Goal: Transaction & Acquisition: Book appointment/travel/reservation

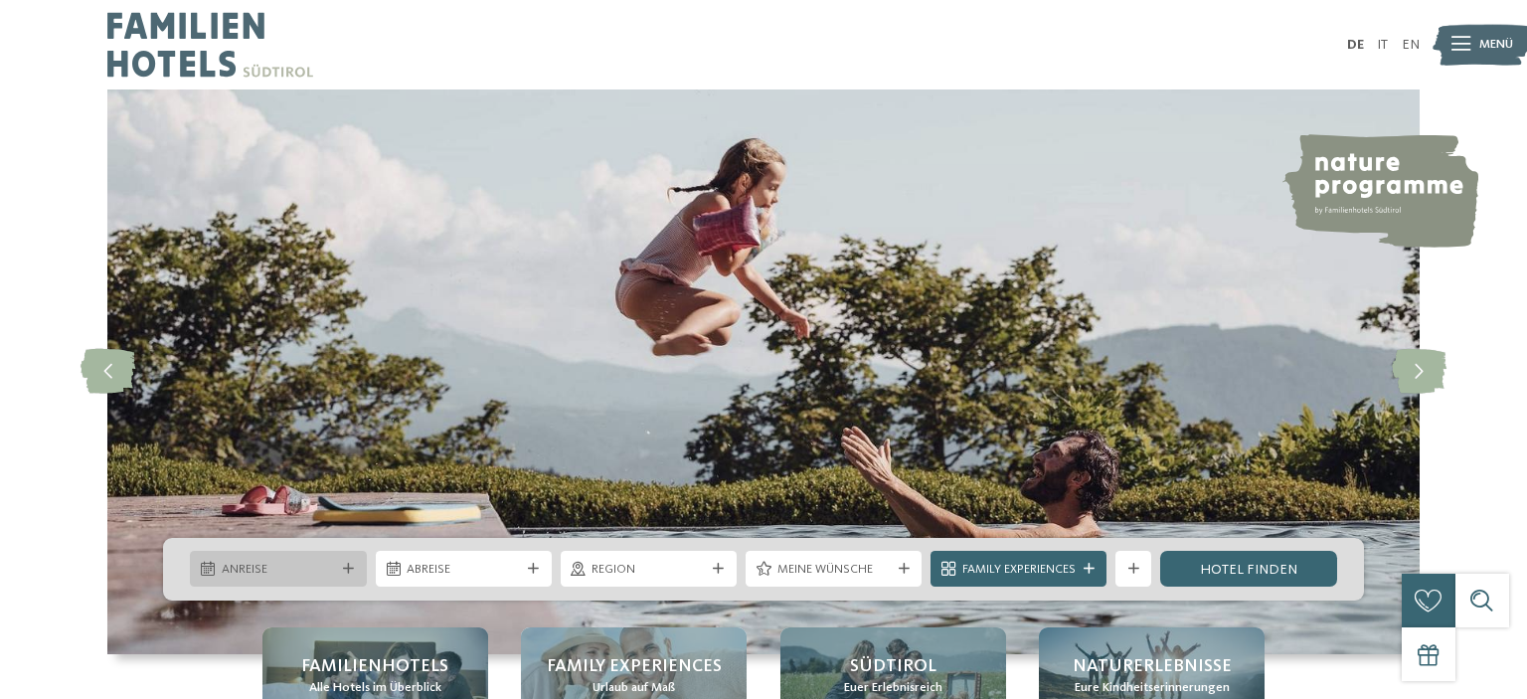
click at [301, 574] on span "Anreise" at bounding box center [278, 570] width 113 height 18
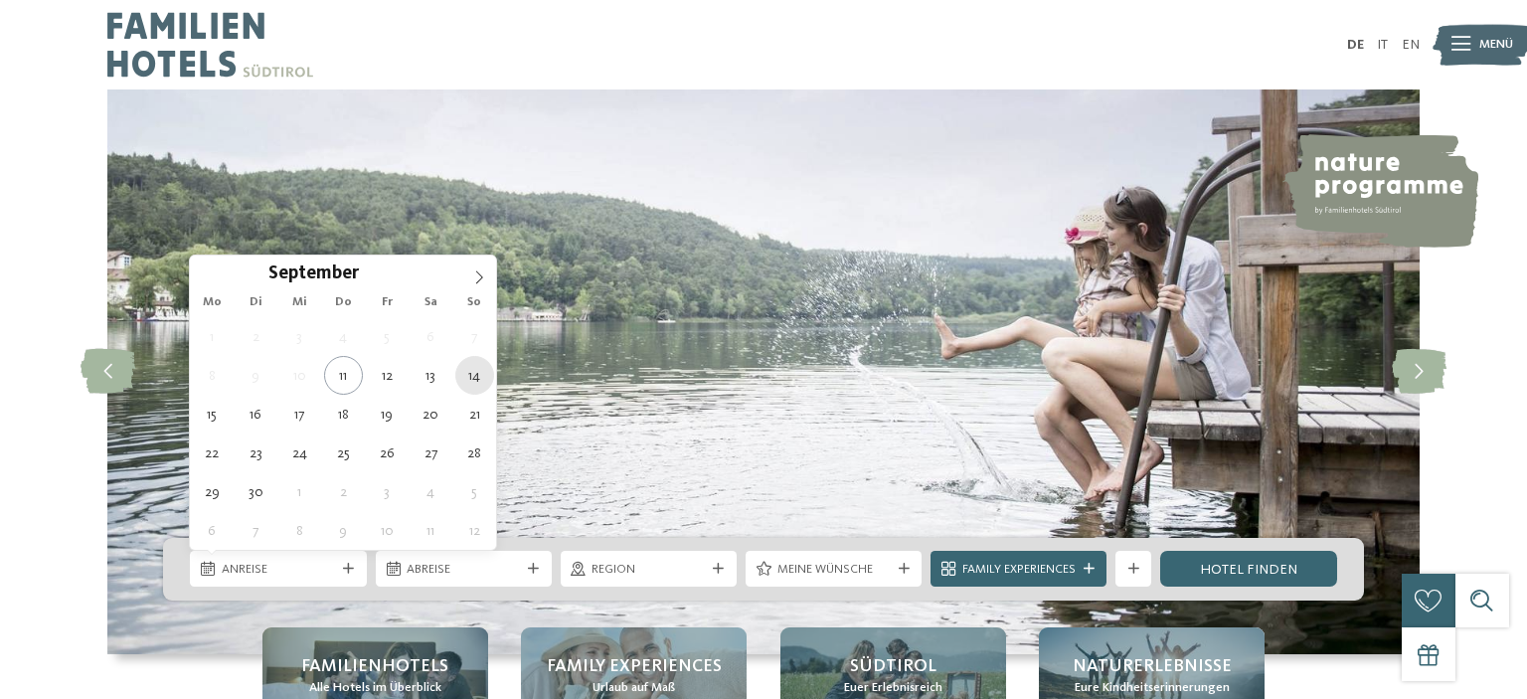
type div "14.09.2025"
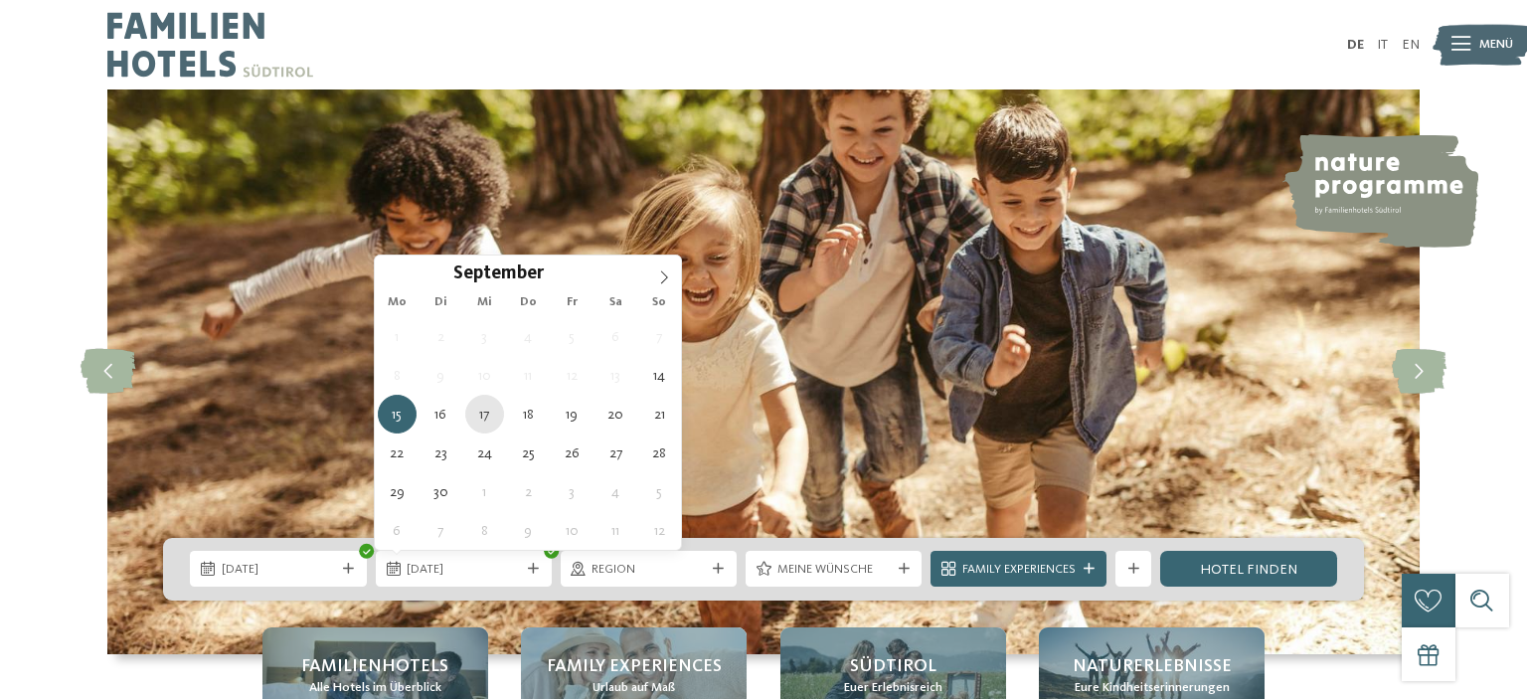
type div "17.09.2025"
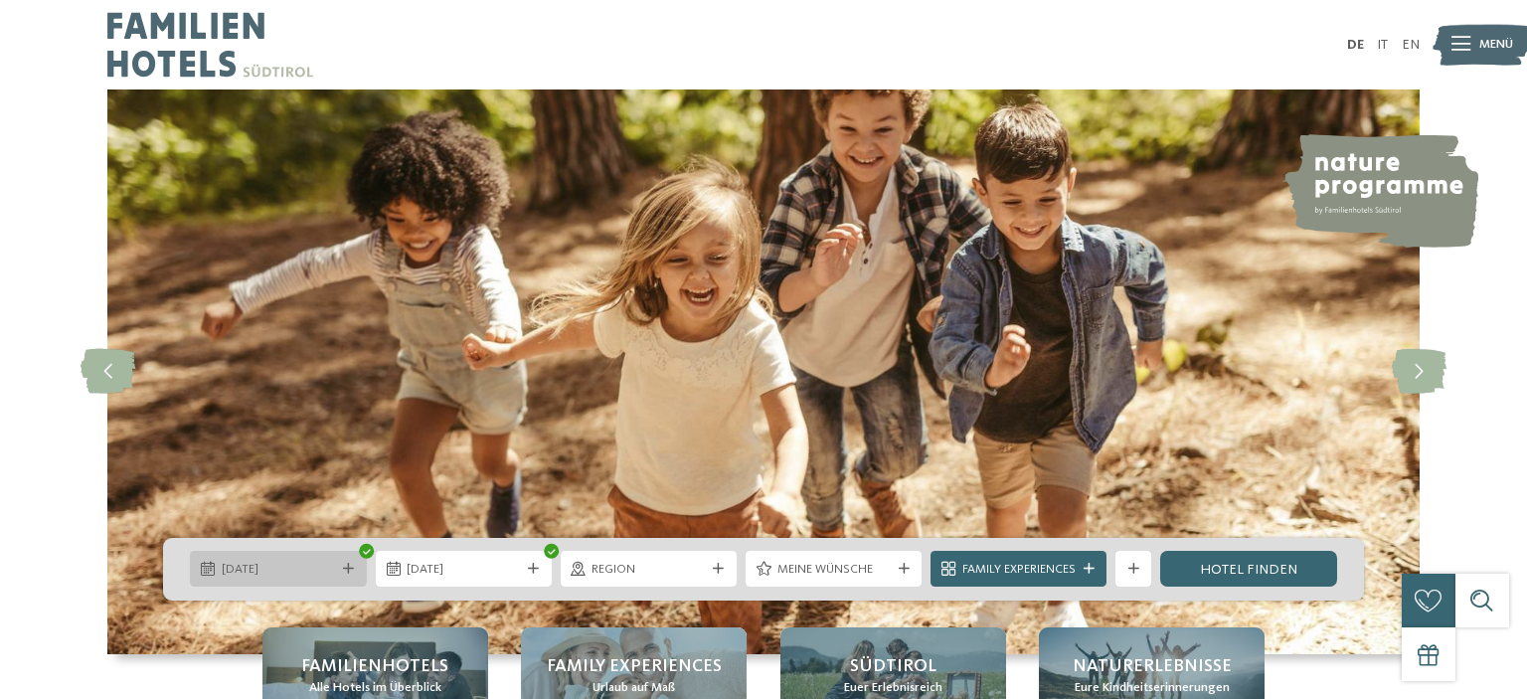
click at [292, 562] on span "[DATE]" at bounding box center [278, 570] width 113 height 18
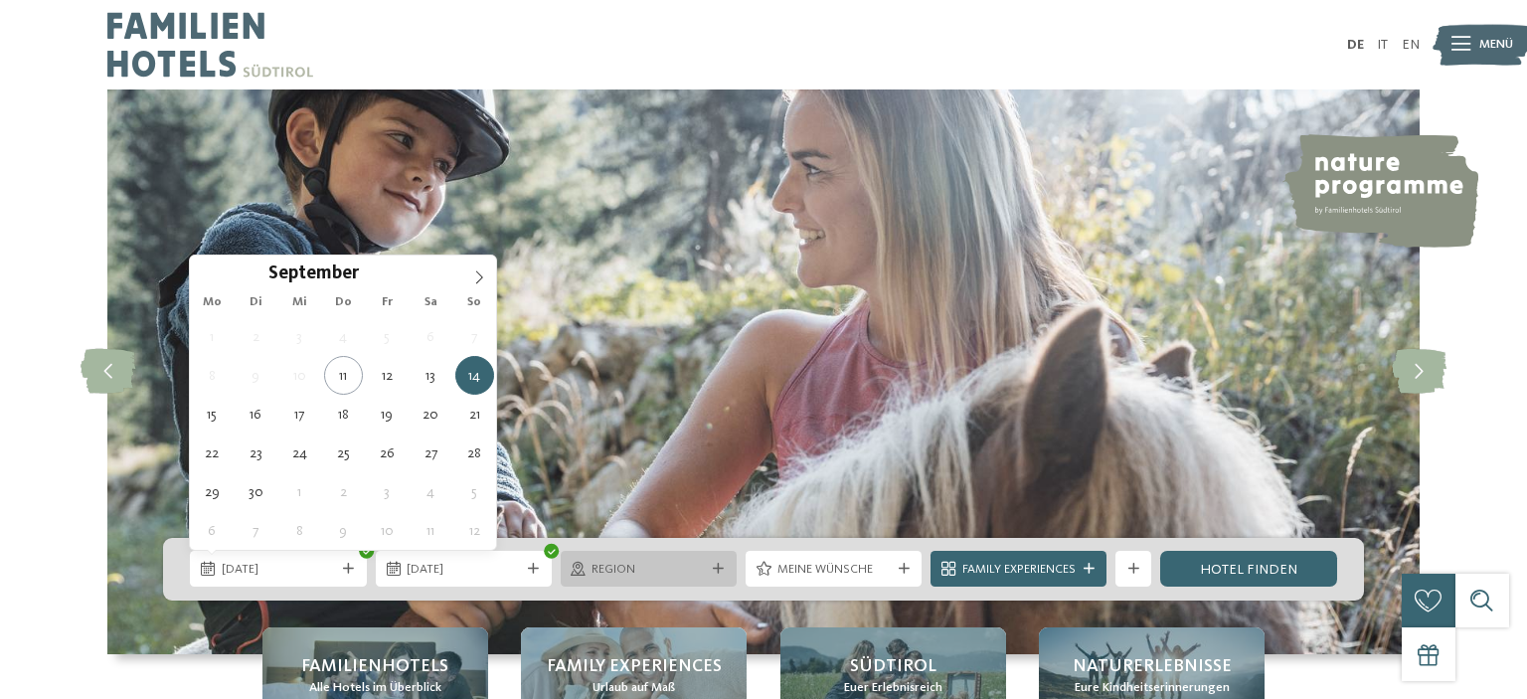
click at [650, 561] on div "Region" at bounding box center [649, 569] width 122 height 19
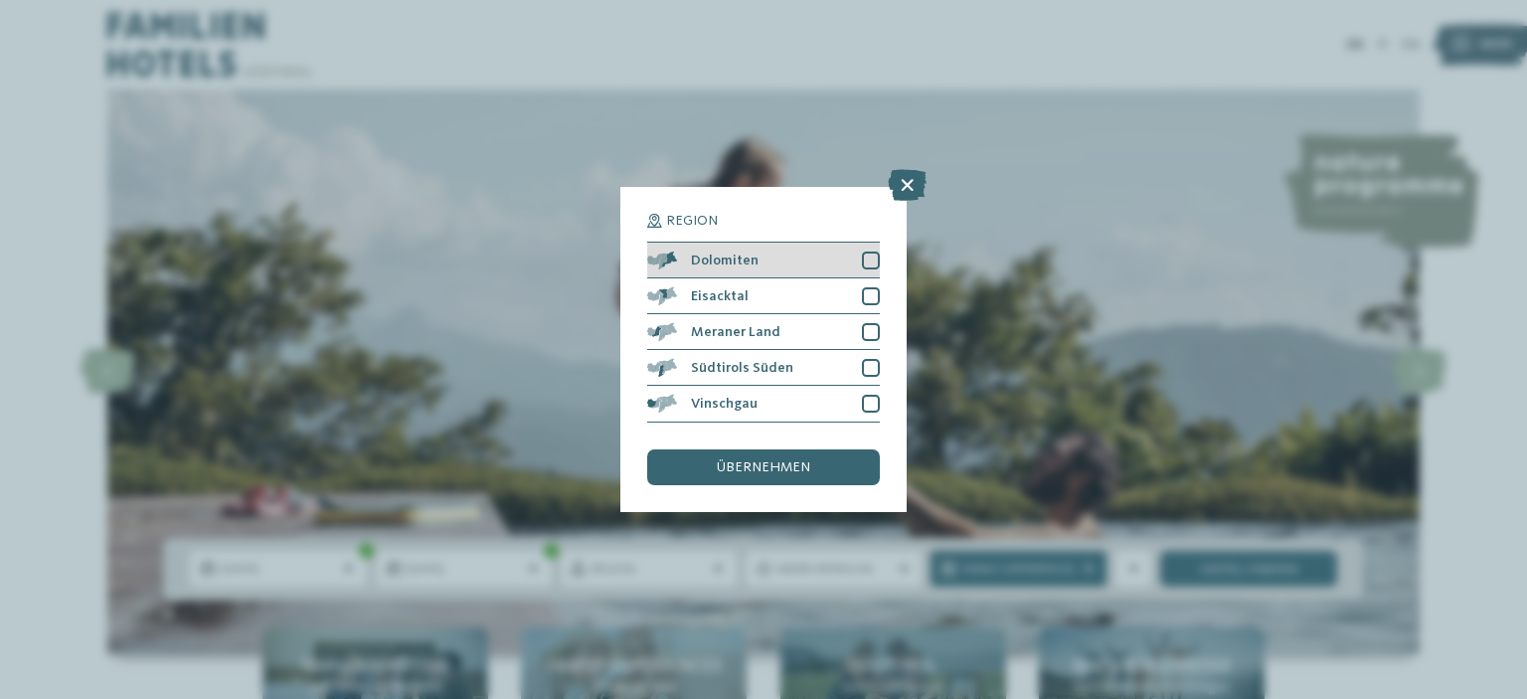
click at [873, 266] on div at bounding box center [871, 261] width 18 height 18
click at [873, 292] on div at bounding box center [871, 296] width 18 height 18
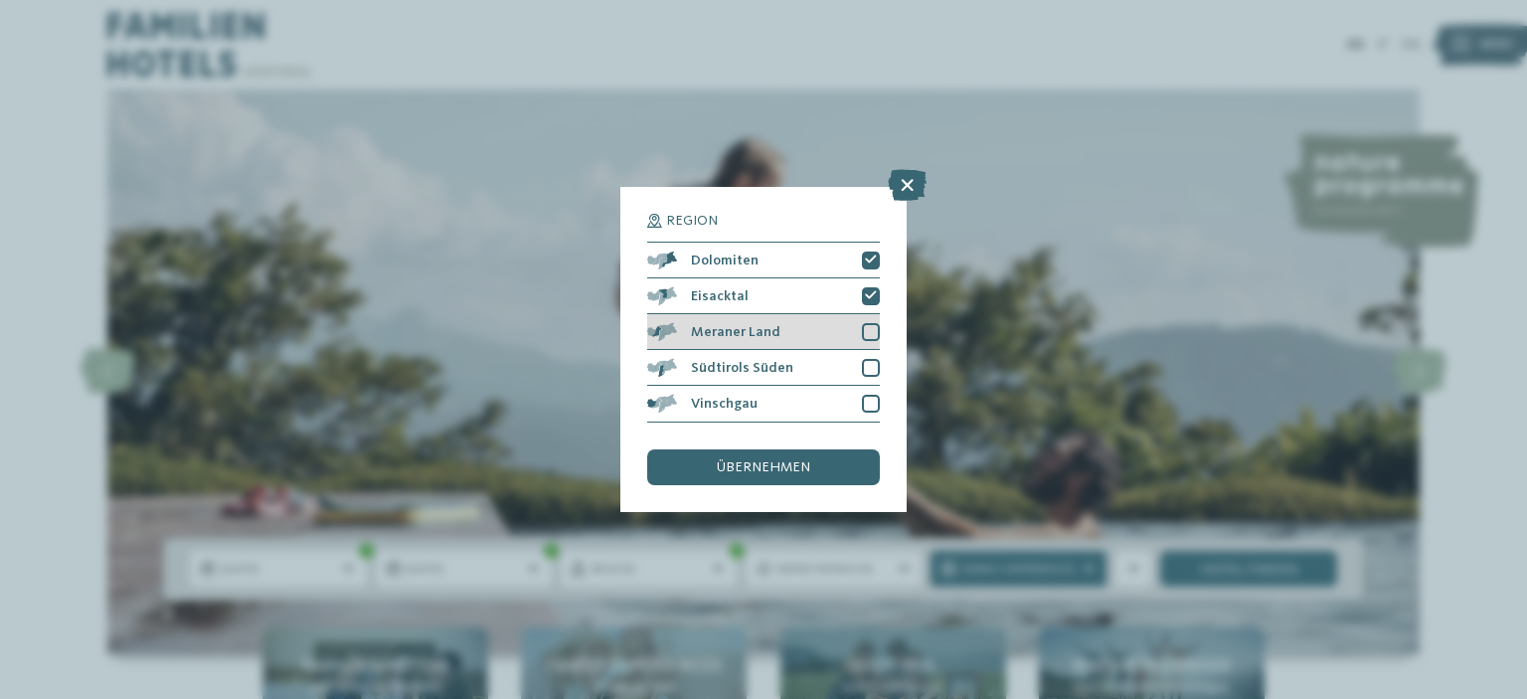
click at [871, 333] on div at bounding box center [871, 332] width 18 height 18
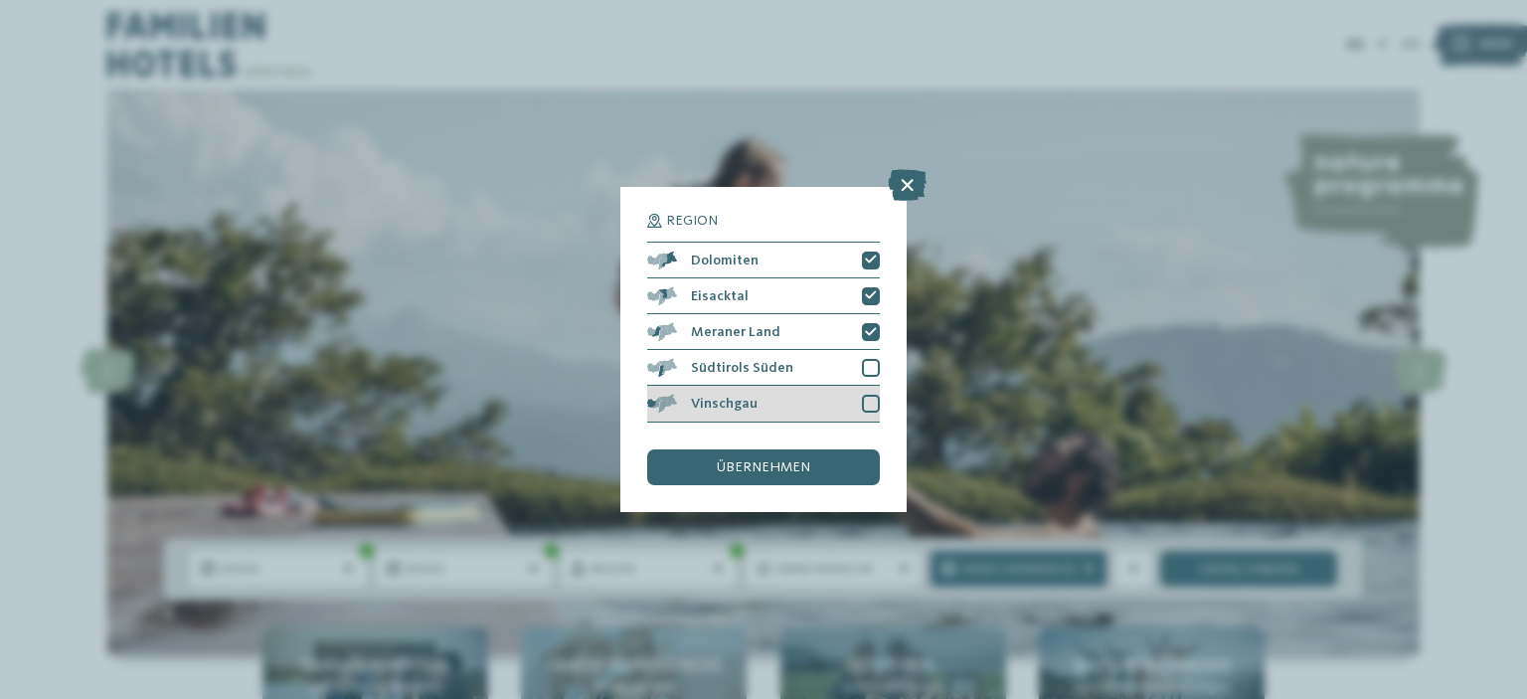
click at [868, 407] on div at bounding box center [871, 404] width 18 height 18
click at [785, 467] on span "übernehmen" at bounding box center [763, 467] width 93 height 14
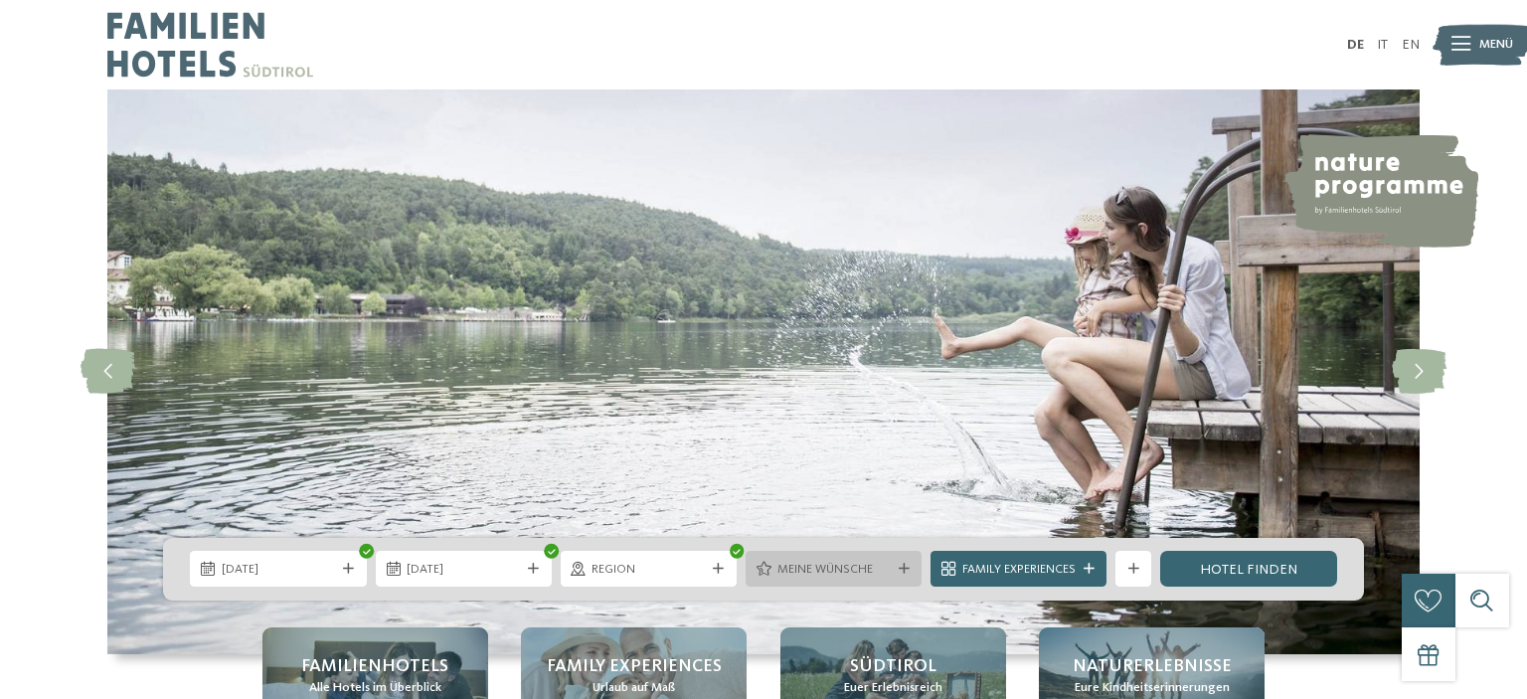
click at [899, 564] on icon at bounding box center [904, 569] width 11 height 11
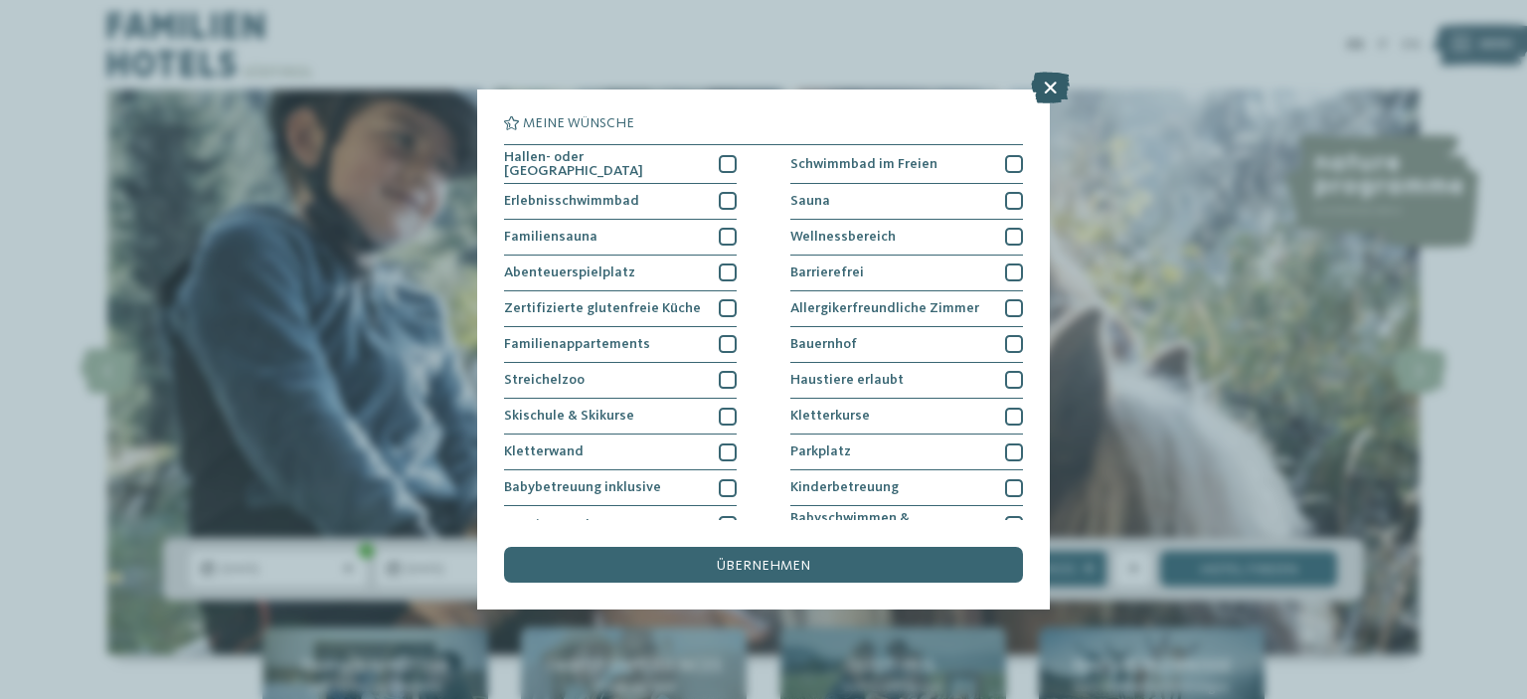
click at [1053, 77] on icon at bounding box center [1050, 88] width 39 height 32
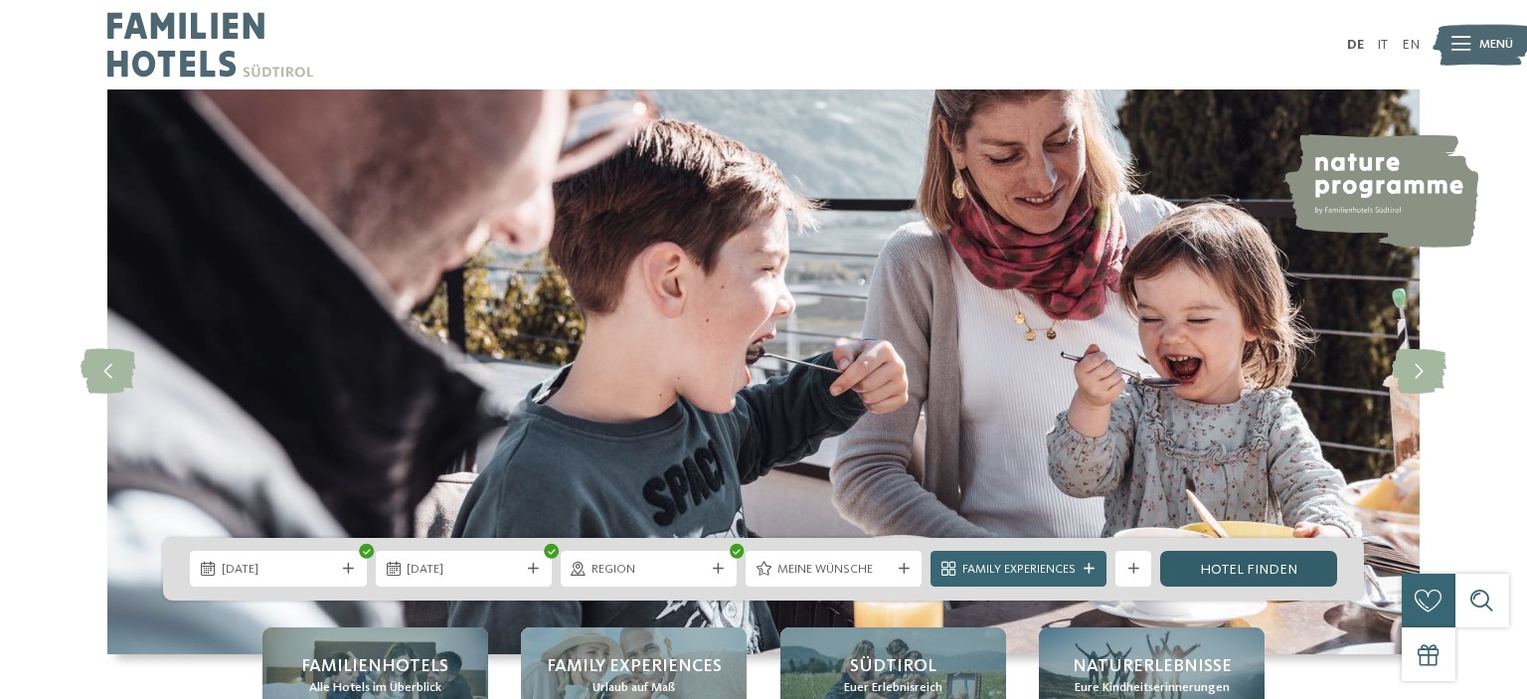
click at [1215, 571] on link "Hotel finden" at bounding box center [1248, 569] width 176 height 36
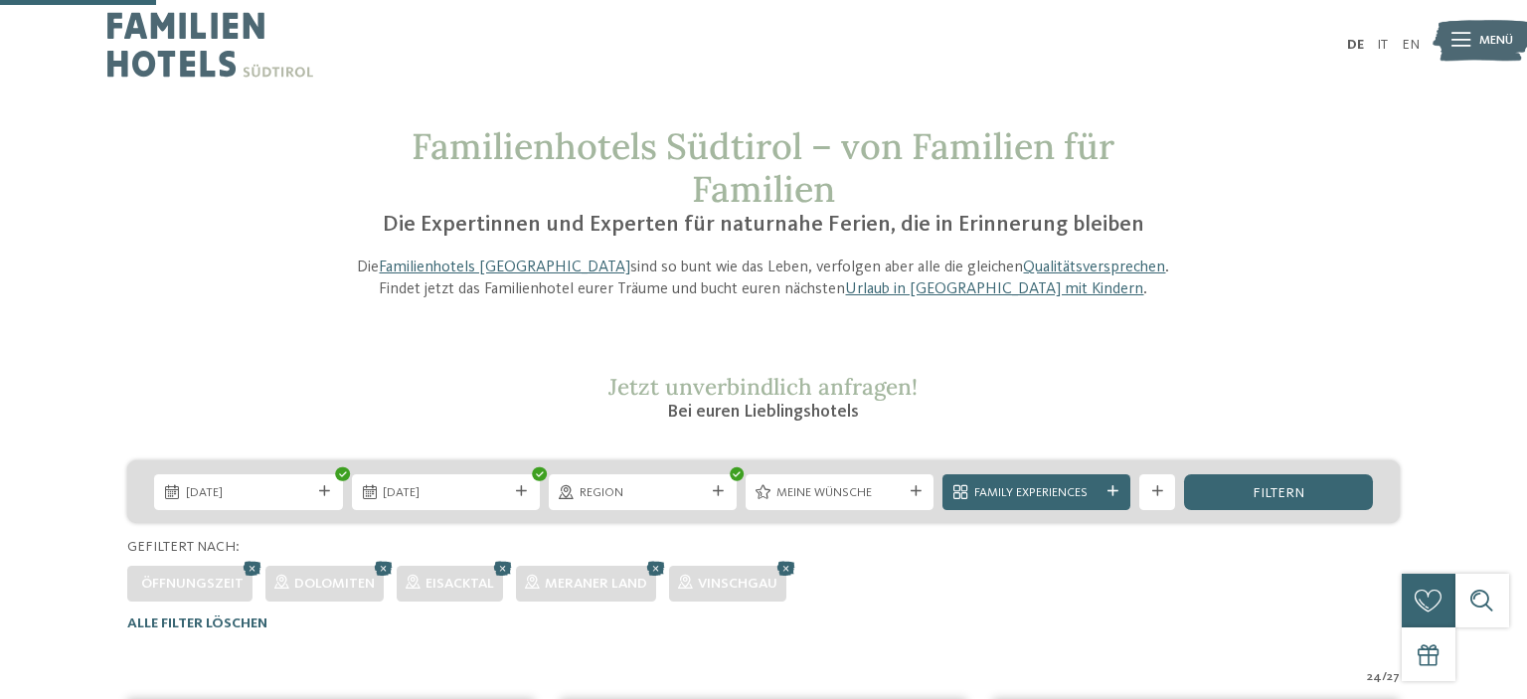
scroll to position [577, 0]
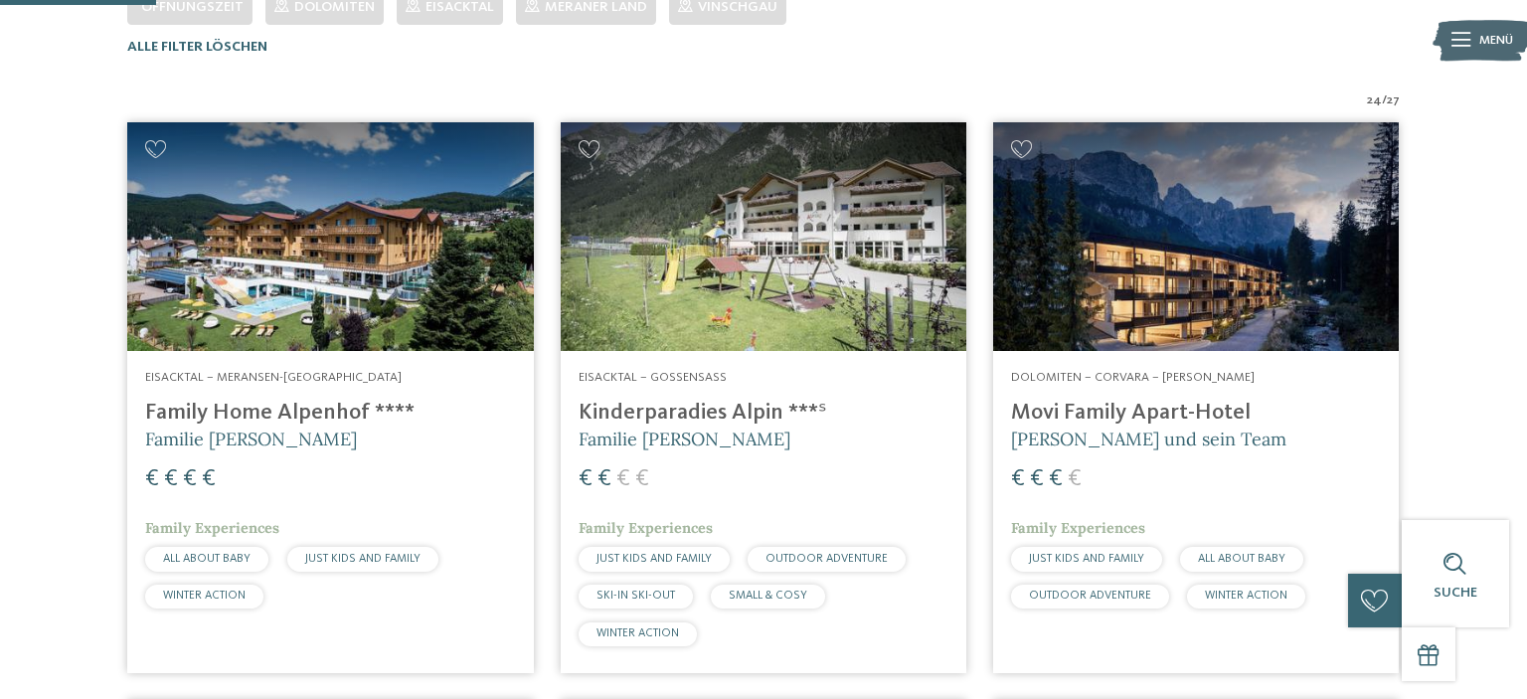
click at [394, 376] on address "Eisacktal – Meransen-[GEOGRAPHIC_DATA]" at bounding box center [330, 378] width 370 height 18
click at [281, 405] on h4 "Family Home Alpenhof ****" at bounding box center [330, 413] width 370 height 27
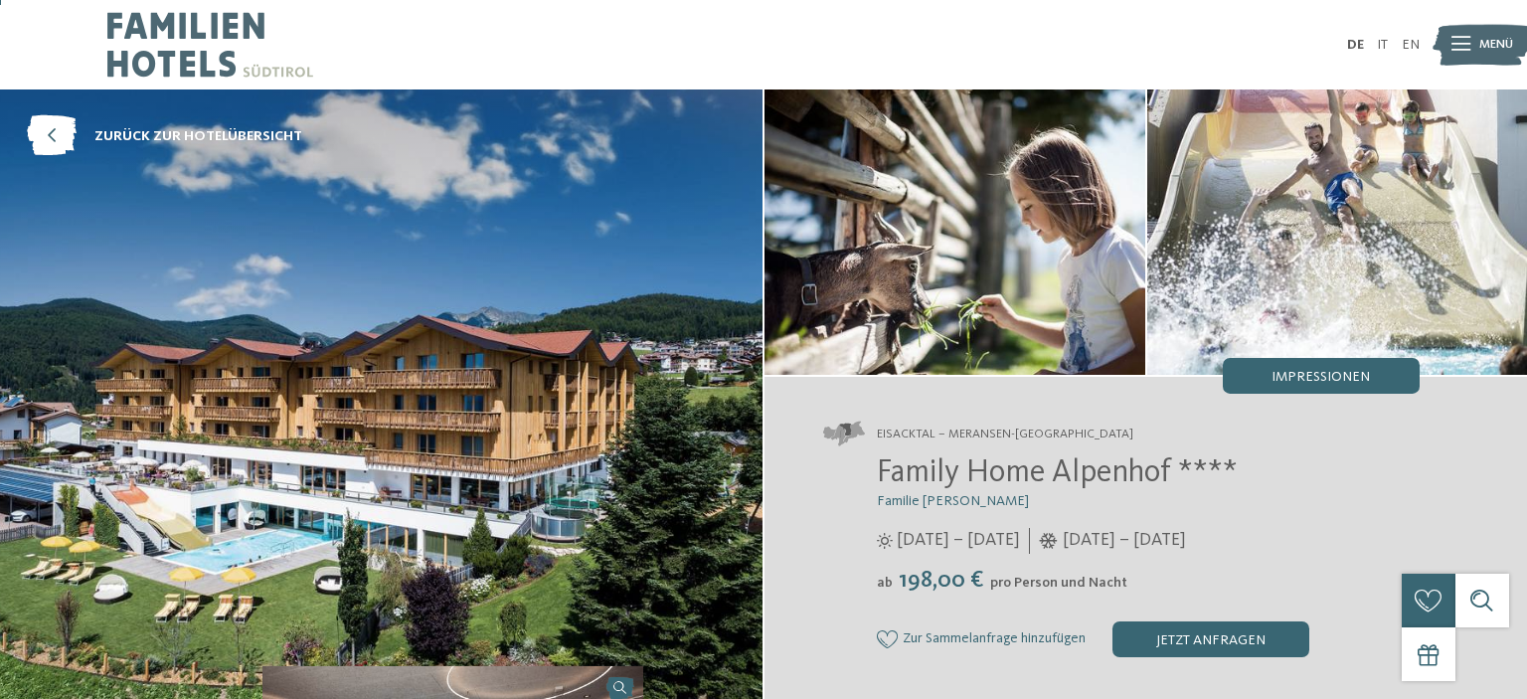
scroll to position [659, 0]
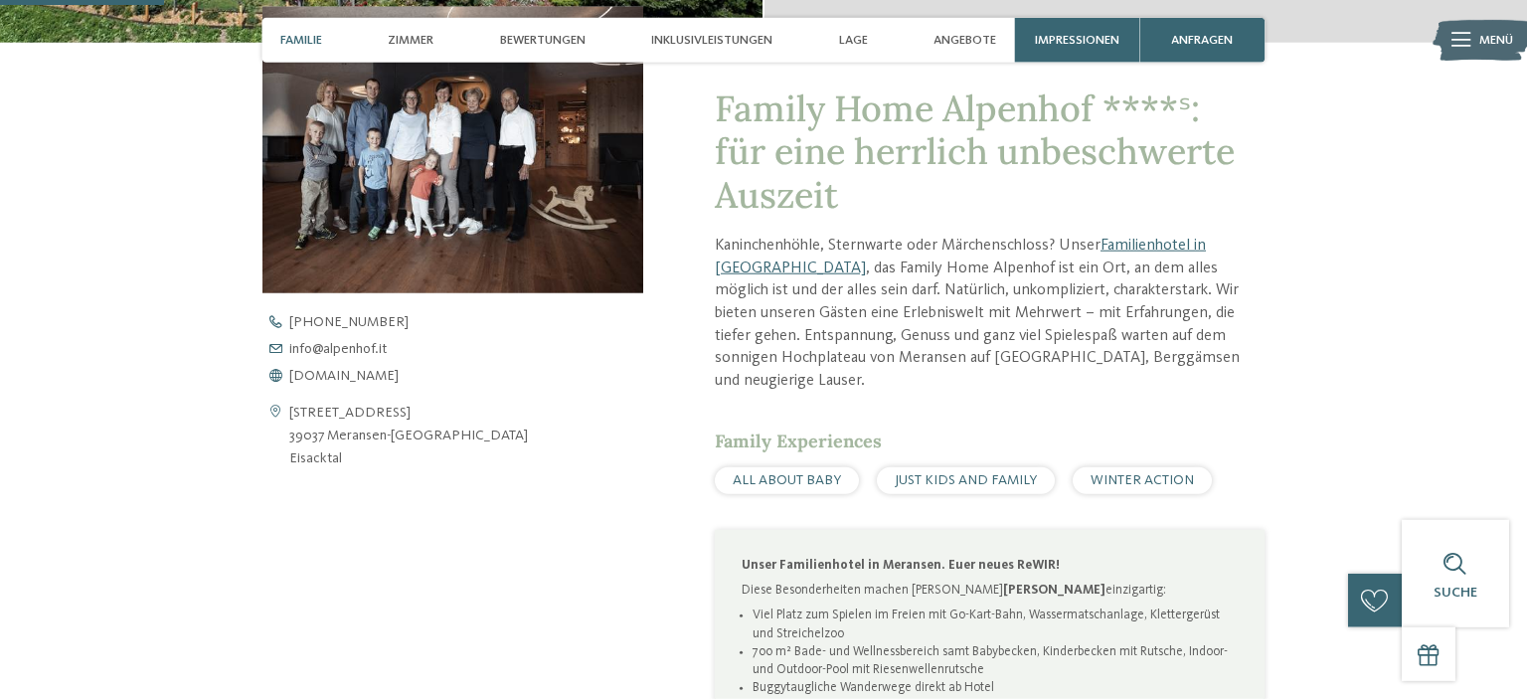
click at [285, 40] on span "Familie" at bounding box center [301, 40] width 42 height 15
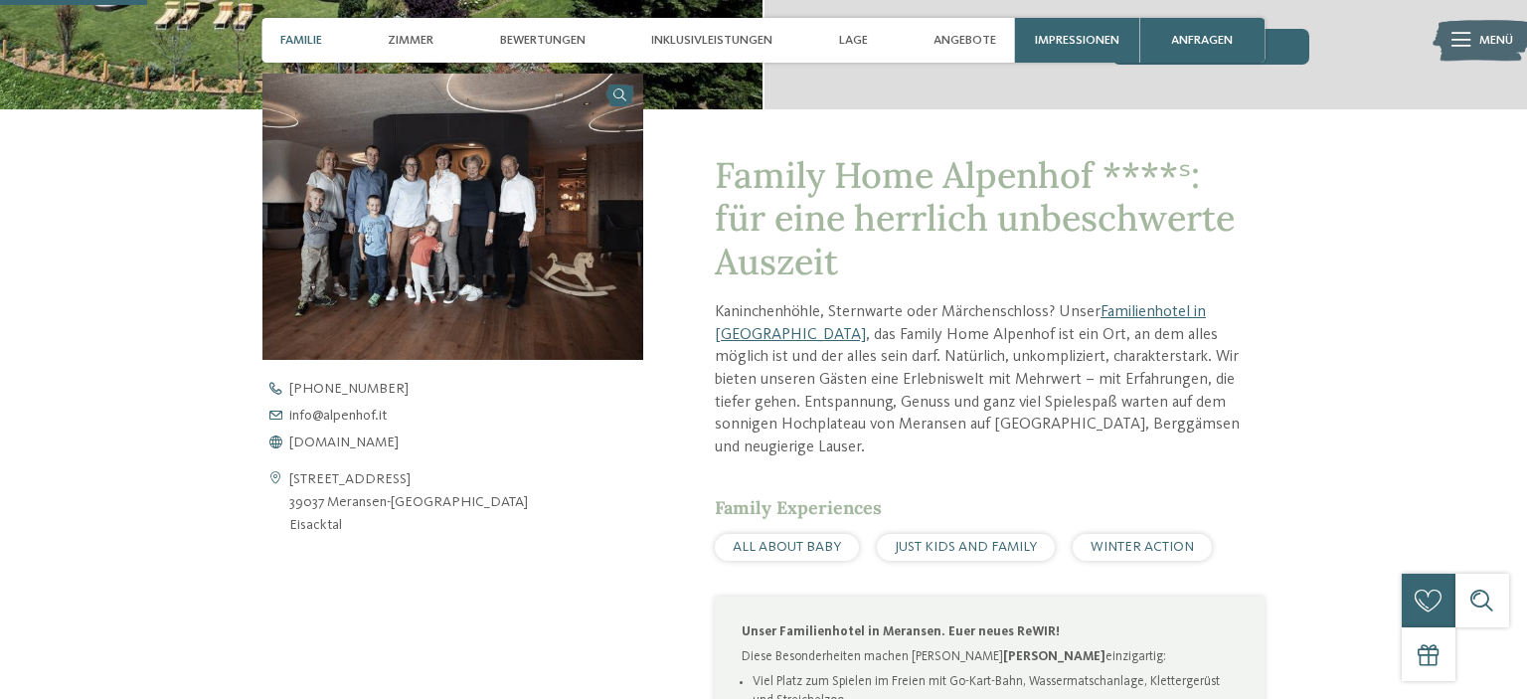
click at [515, 188] on img at bounding box center [452, 217] width 381 height 286
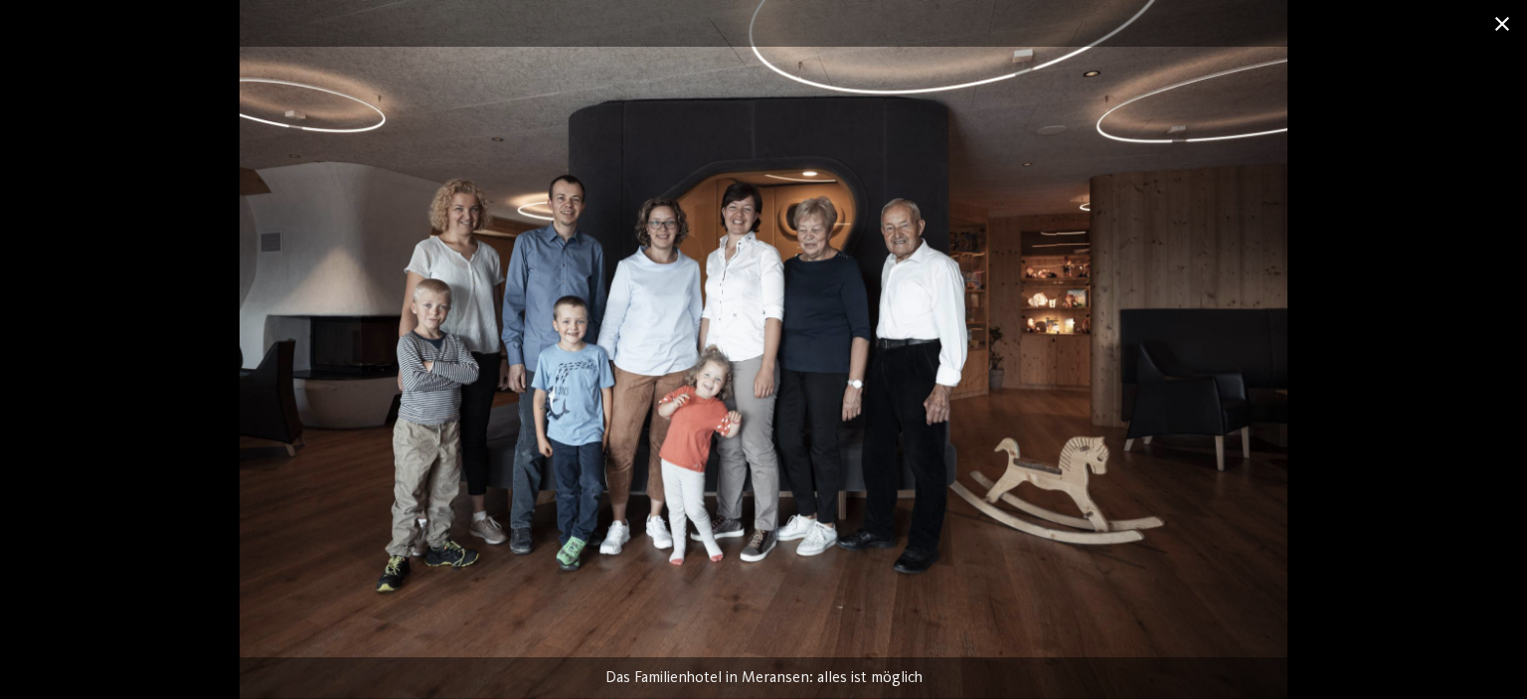
click at [1503, 22] on span at bounding box center [1502, 23] width 50 height 47
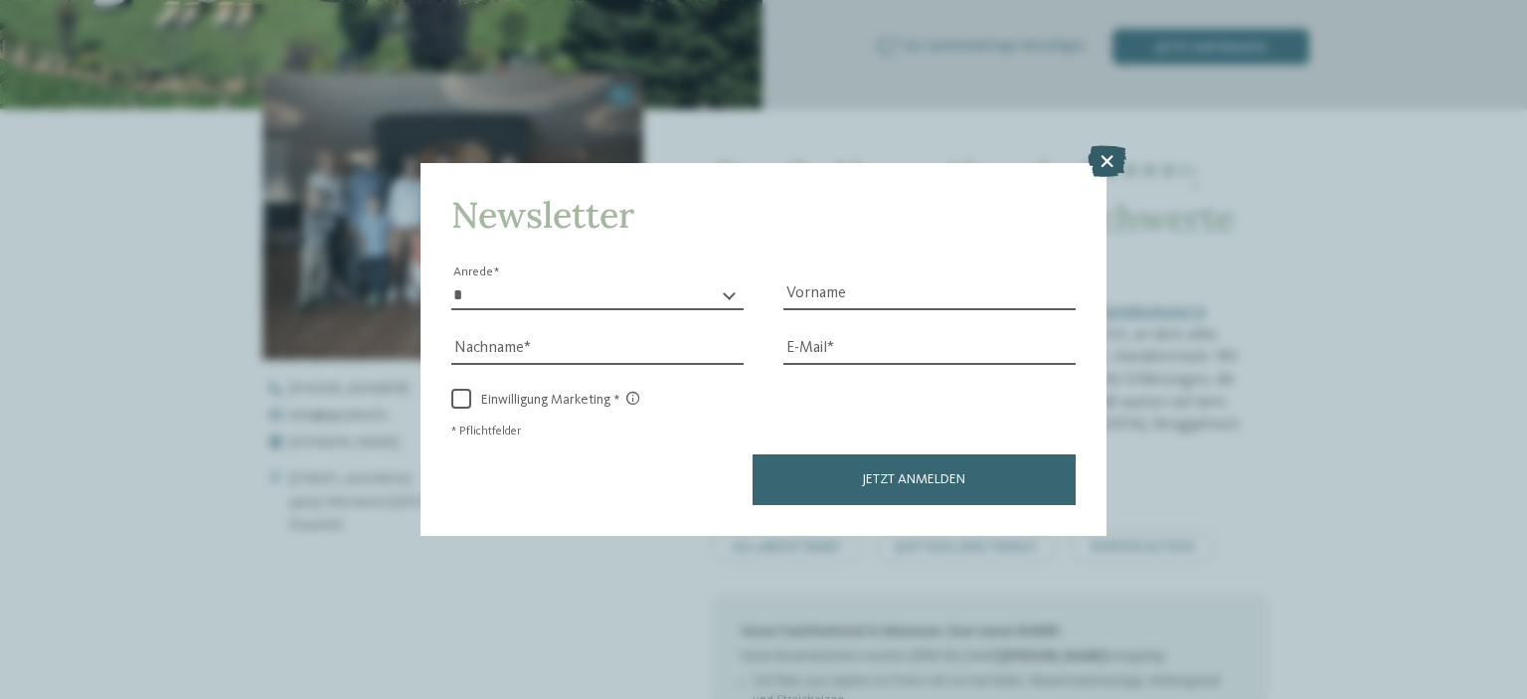
click at [1107, 162] on icon at bounding box center [1107, 161] width 39 height 32
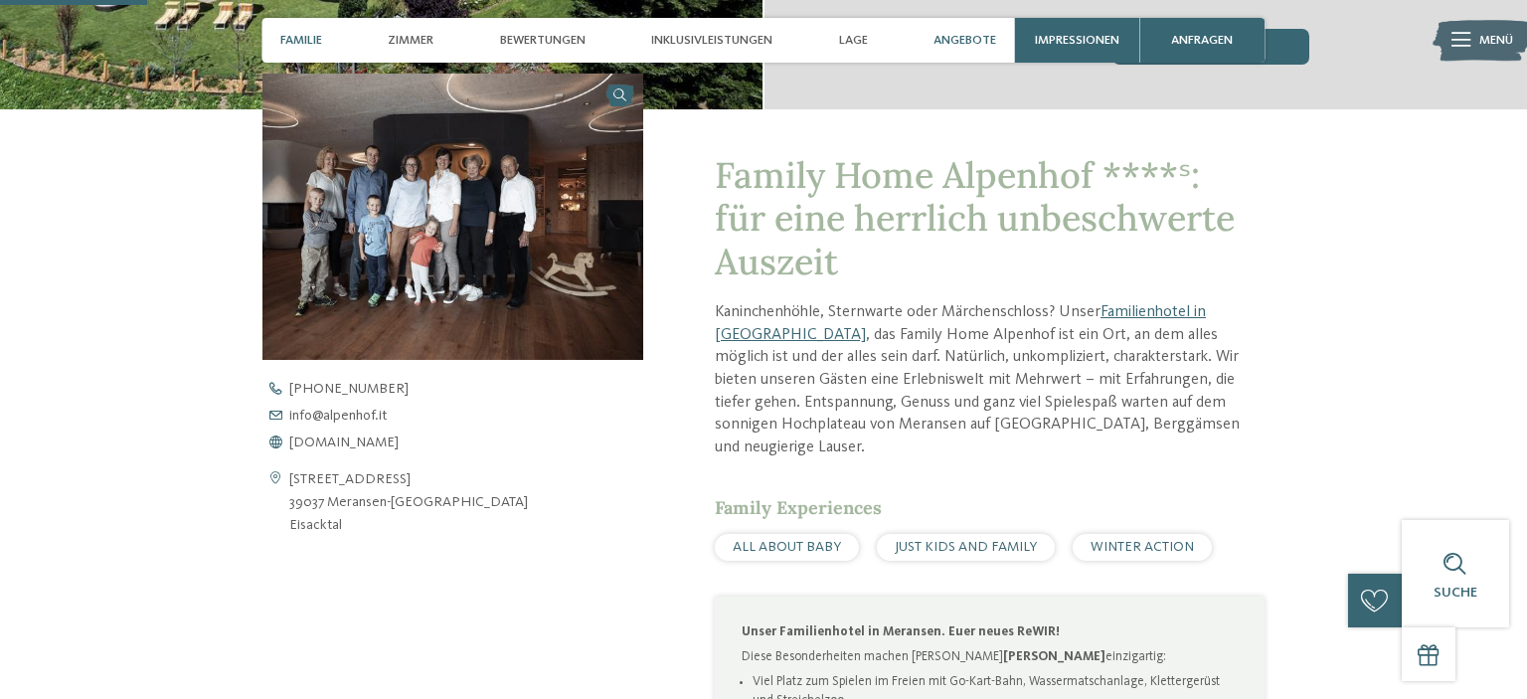
click at [965, 42] on span "Angebote" at bounding box center [965, 40] width 63 height 15
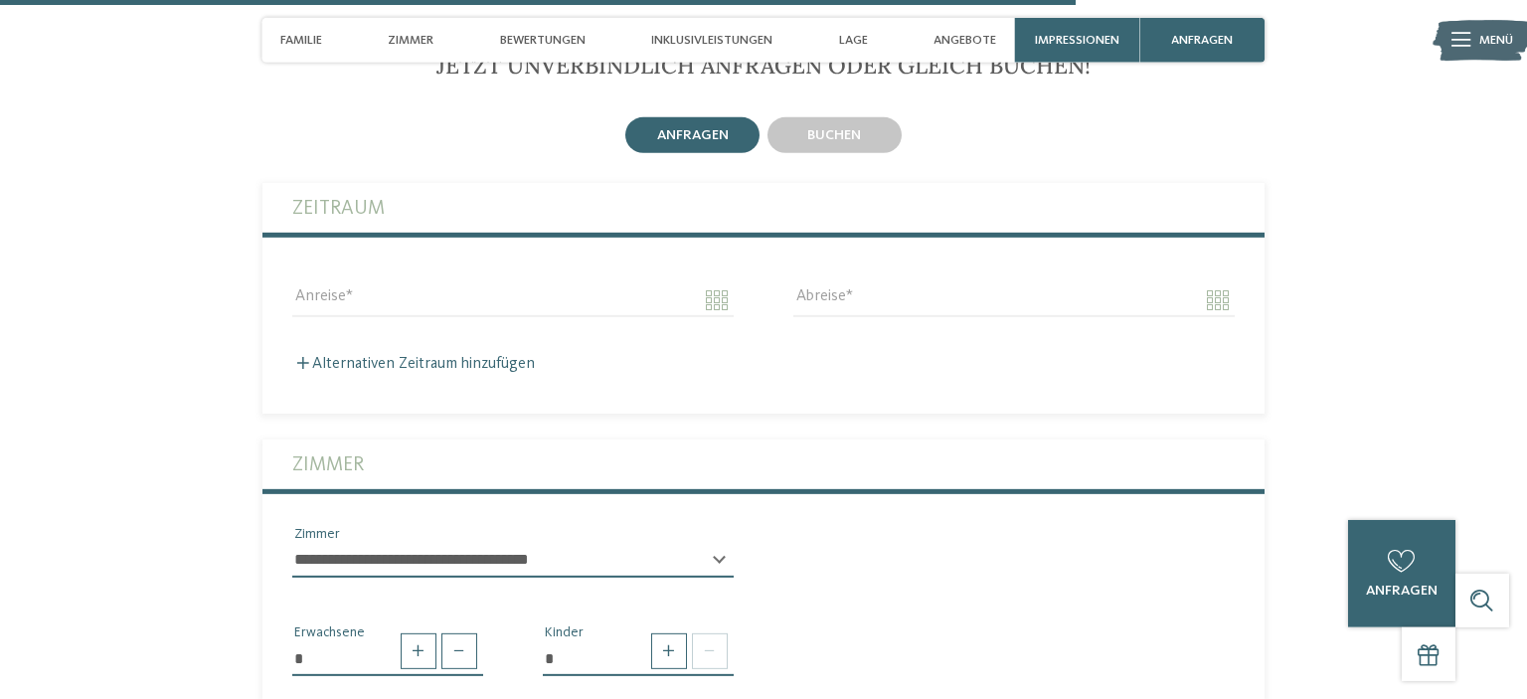
scroll to position [4336, 0]
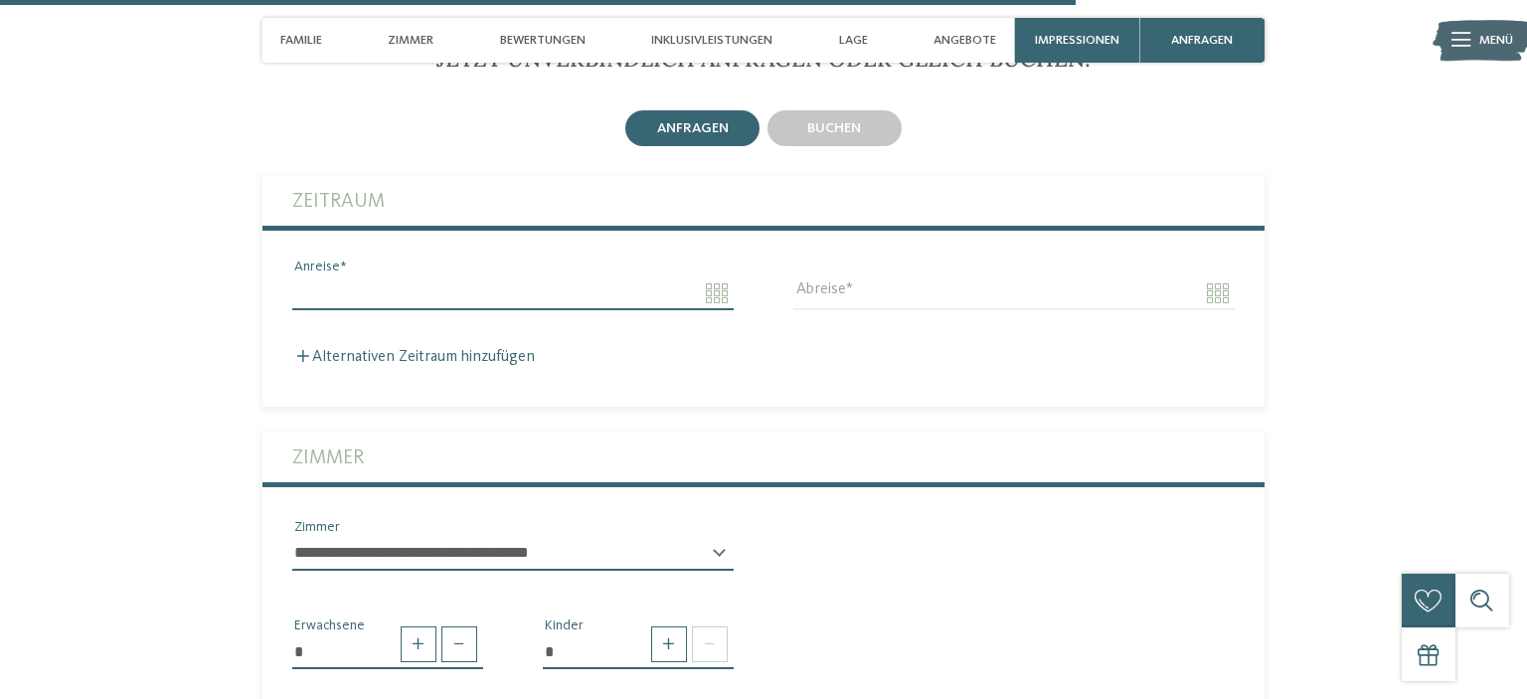
click at [312, 282] on input "Anreise" at bounding box center [512, 293] width 441 height 34
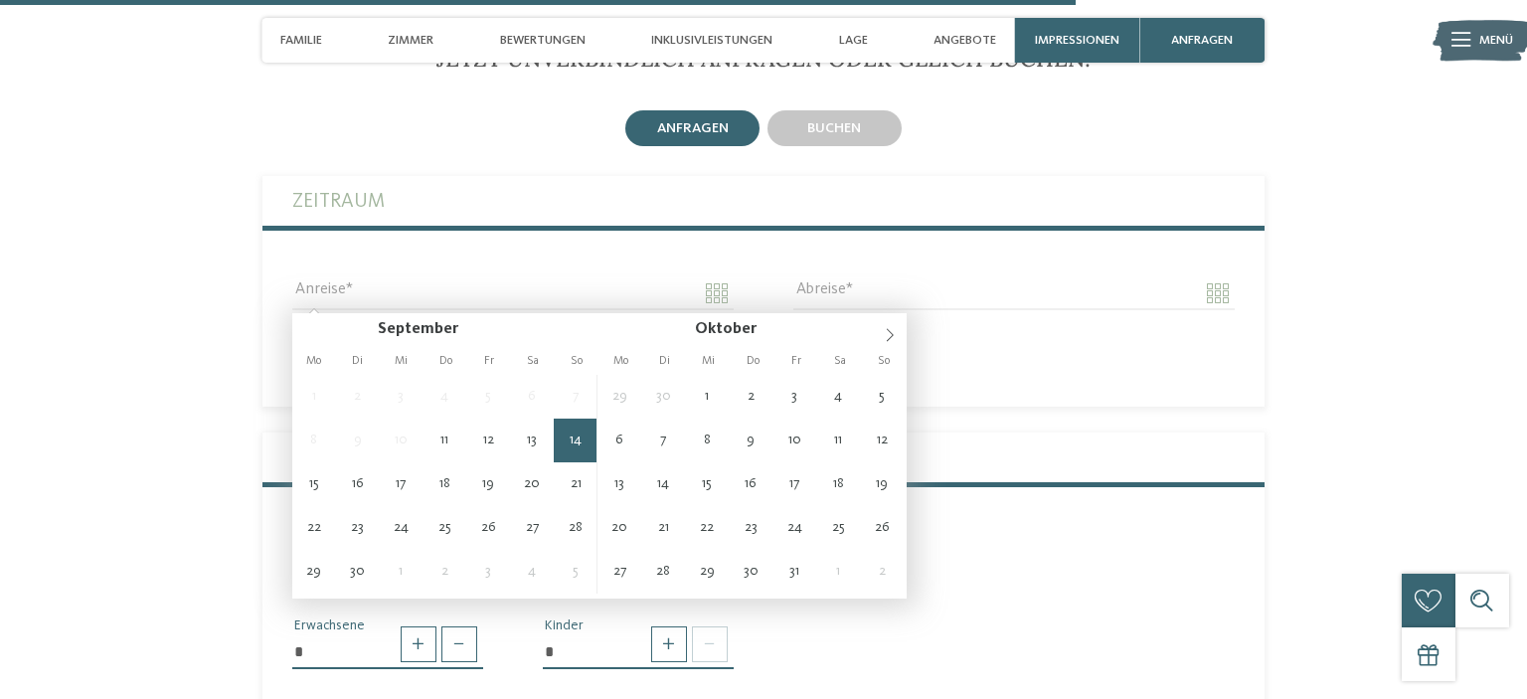
type input "**********"
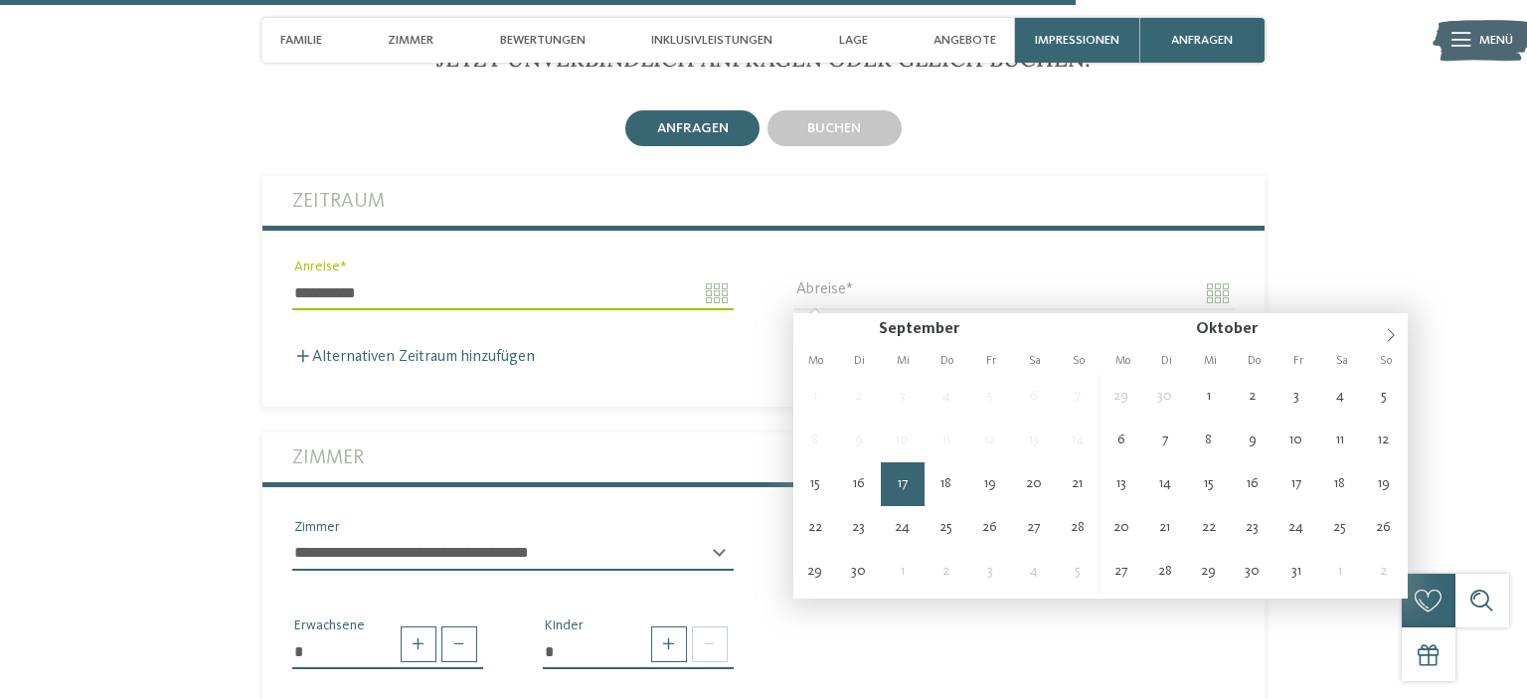
type input "**********"
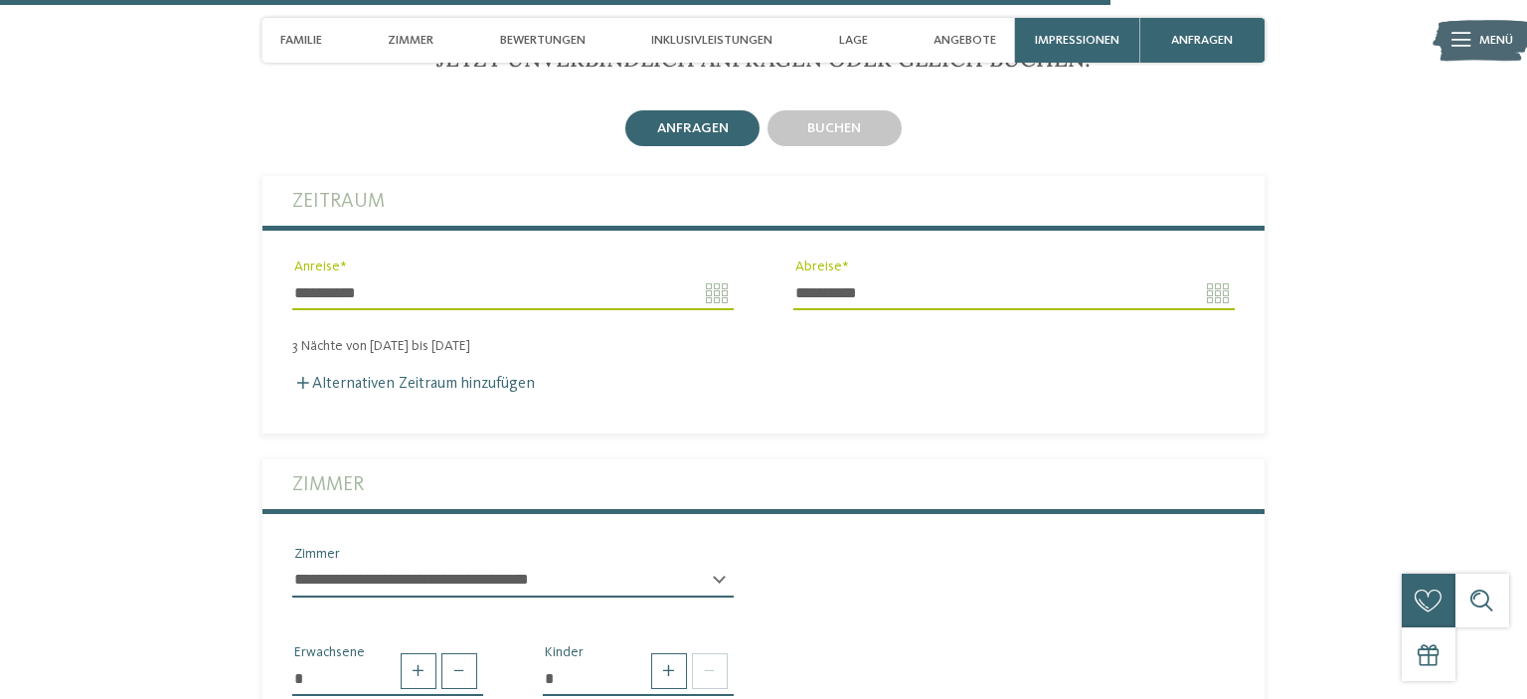
scroll to position [4728, 0]
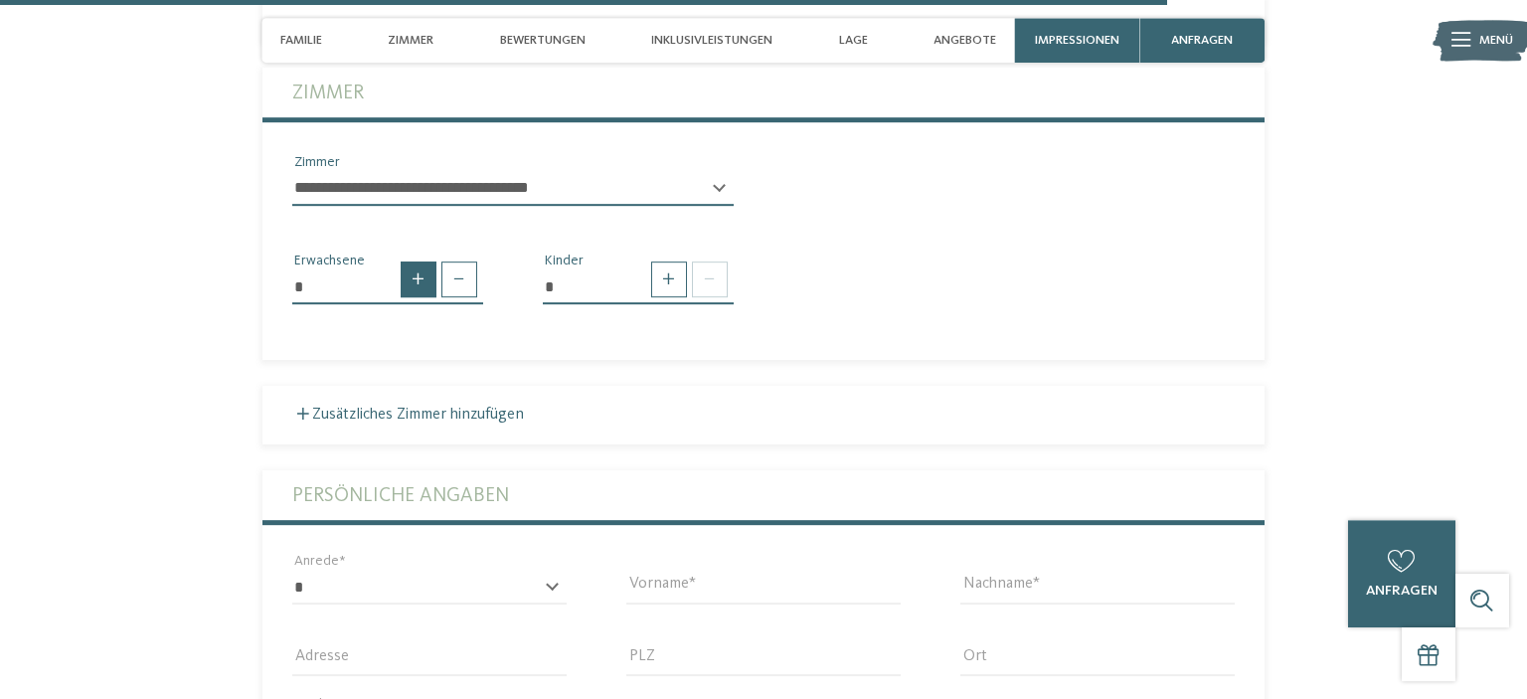
click at [423, 287] on span at bounding box center [419, 279] width 36 height 36
type input "*"
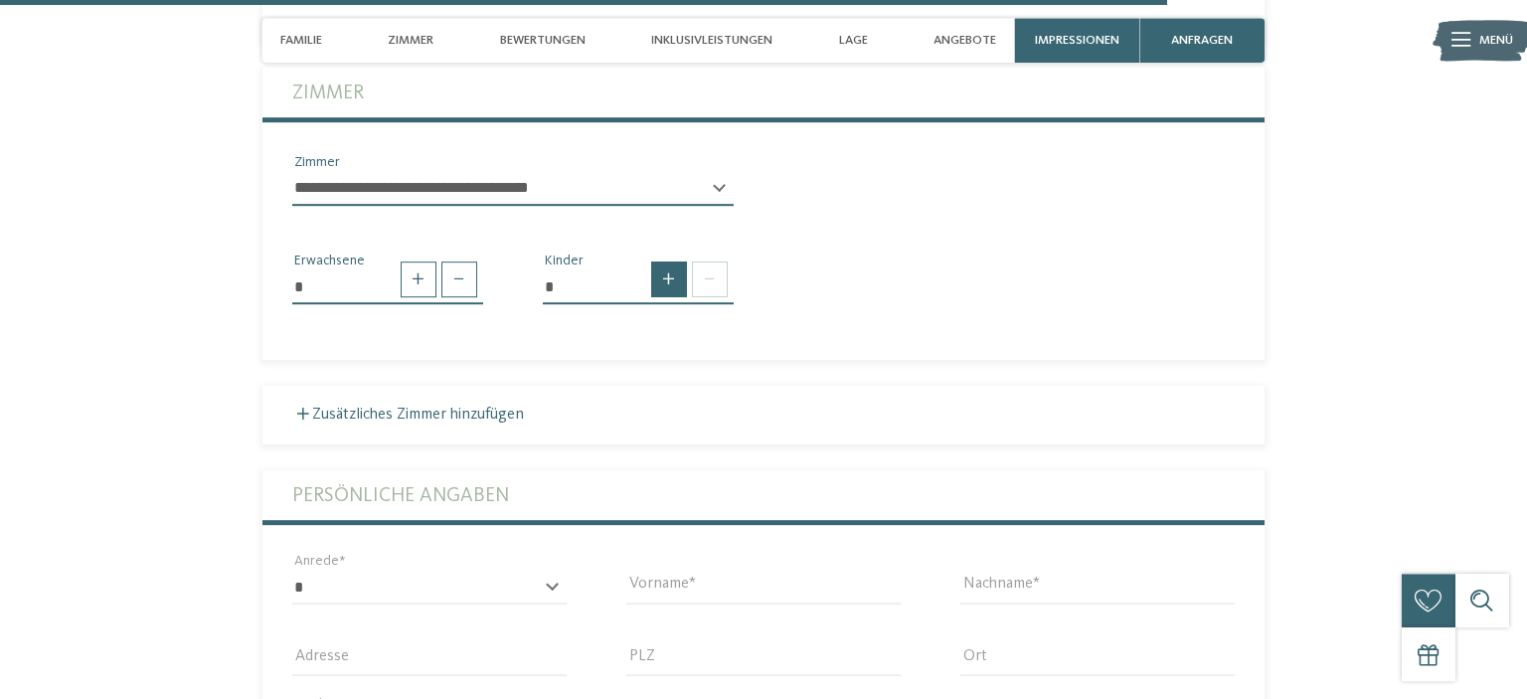
click at [683, 284] on span at bounding box center [669, 279] width 36 height 36
type input "*"
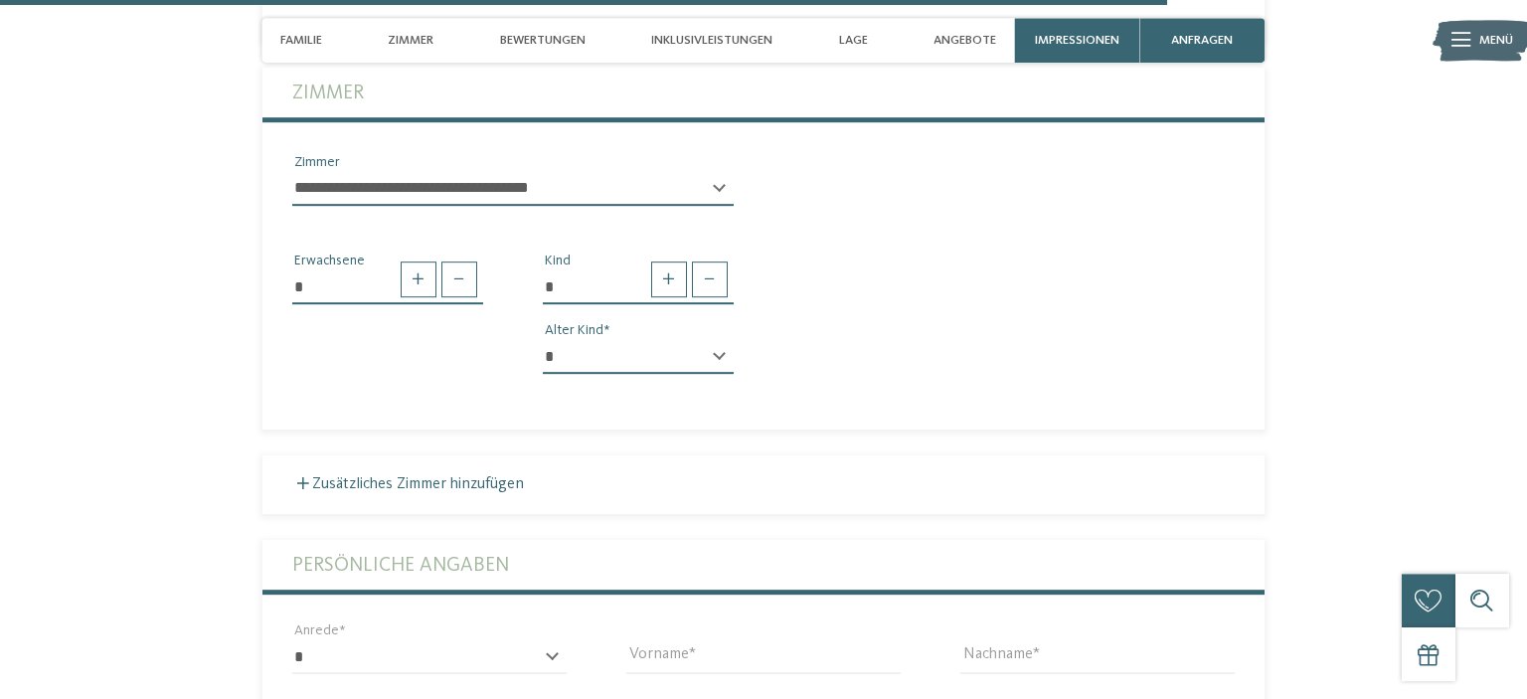
click at [725, 355] on div "* * * * * * * * * * * ** ** ** ** ** ** ** ** Alter Kind" at bounding box center [638, 365] width 191 height 50
click at [720, 355] on div "* * * * * * * * * * * ** ** ** ** ** ** ** ** Alter Kind" at bounding box center [638, 365] width 191 height 50
select select "*"
click option "*" at bounding box center [0, 0] width 0 height 0
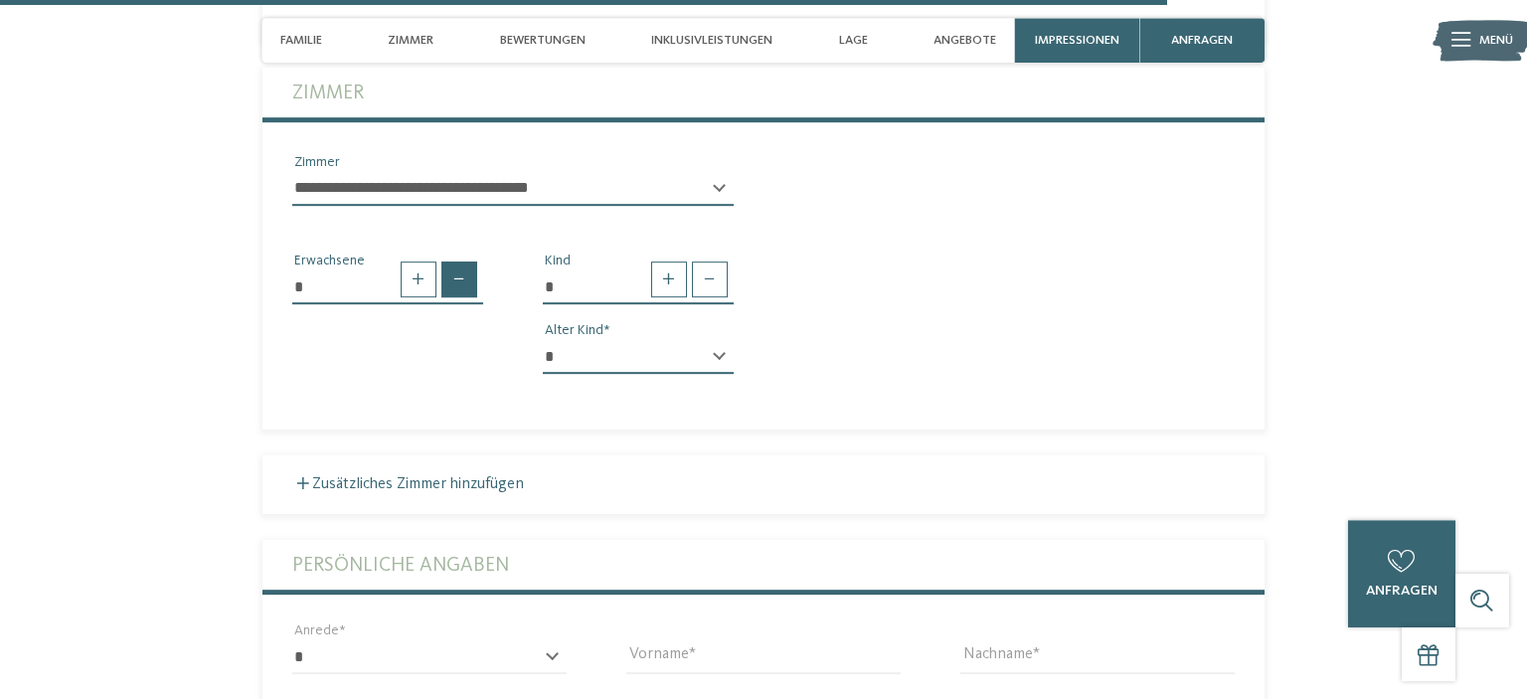
click at [461, 291] on span at bounding box center [459, 279] width 36 height 36
type input "*"
click at [698, 275] on span at bounding box center [710, 279] width 36 height 36
type input "*"
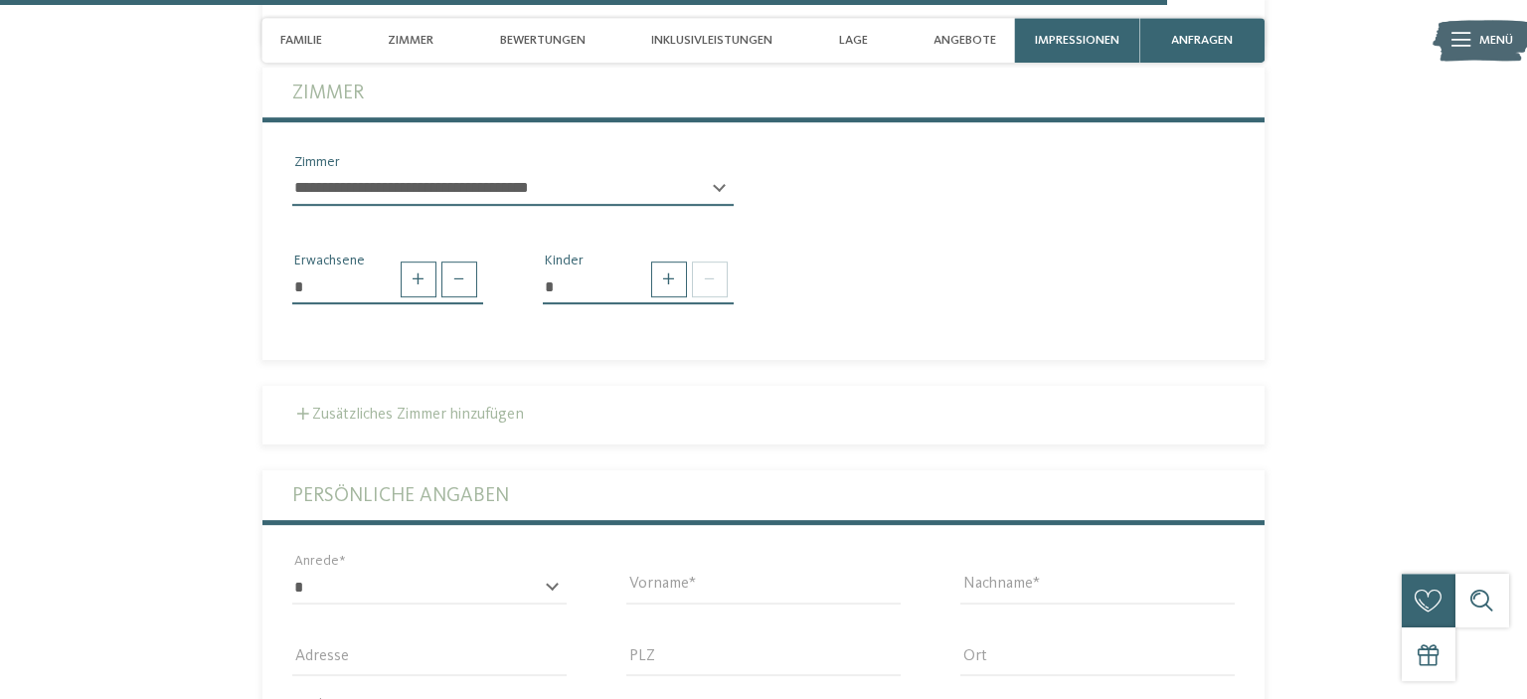
click at [522, 417] on label "Zusätzliches Zimmer hinzufügen" at bounding box center [408, 415] width 232 height 16
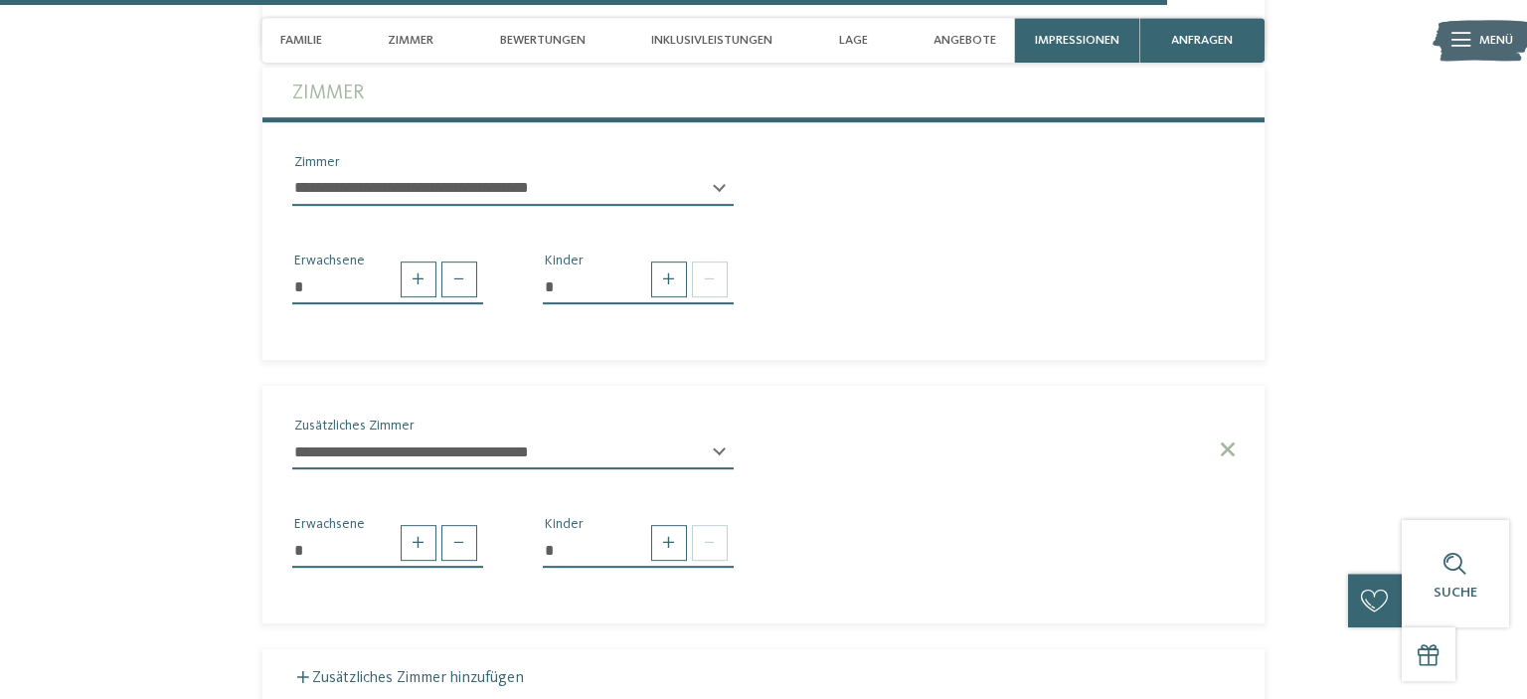
click at [479, 541] on input "*" at bounding box center [387, 551] width 191 height 34
click at [466, 541] on span at bounding box center [459, 543] width 36 height 36
type input "*"
click at [672, 536] on span at bounding box center [669, 543] width 36 height 36
type input "*"
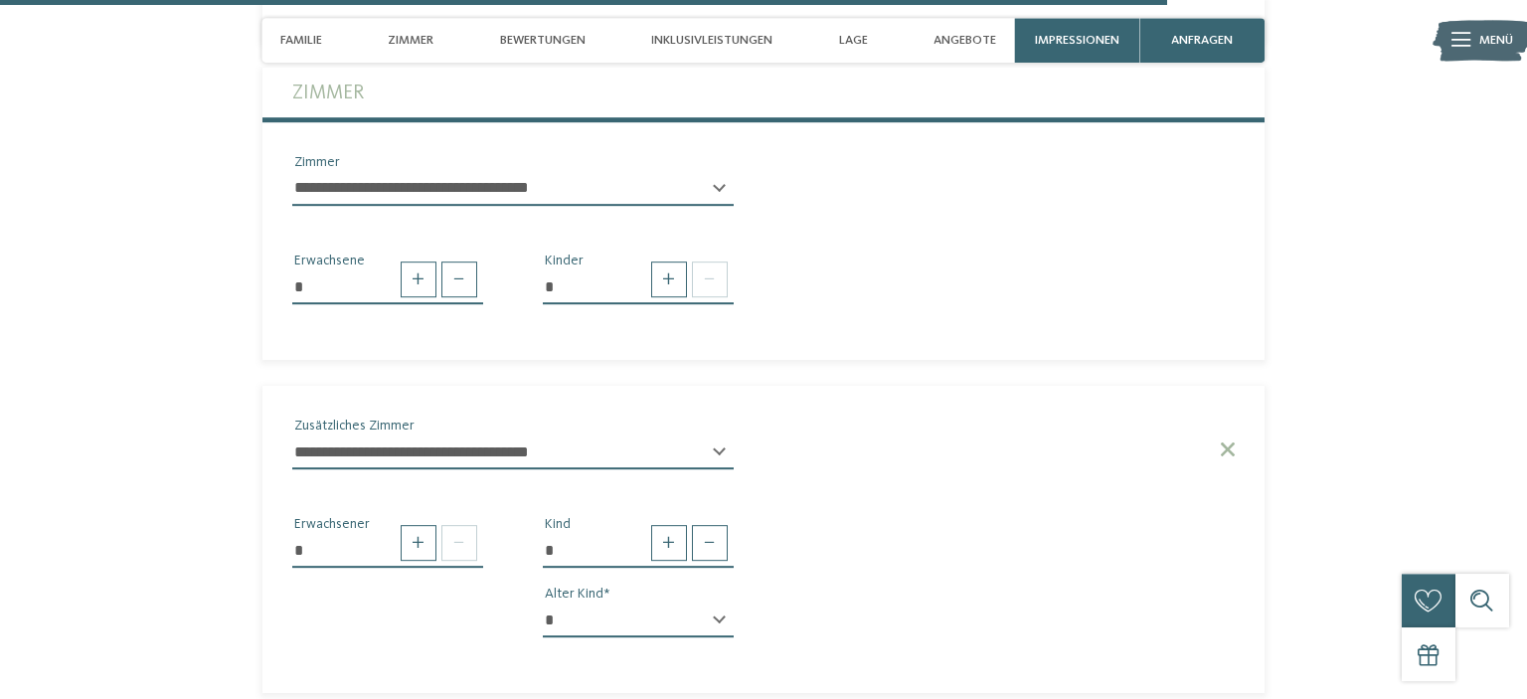
click at [721, 625] on div "* * * * * * * * * * * ** ** ** ** ** ** ** ** Alter Kind" at bounding box center [638, 628] width 191 height 50
click at [543, 603] on select "* * * * * * * * * * * ** ** ** ** ** ** ** **" at bounding box center [638, 620] width 191 height 34
select select "*"
click option "*" at bounding box center [0, 0] width 0 height 0
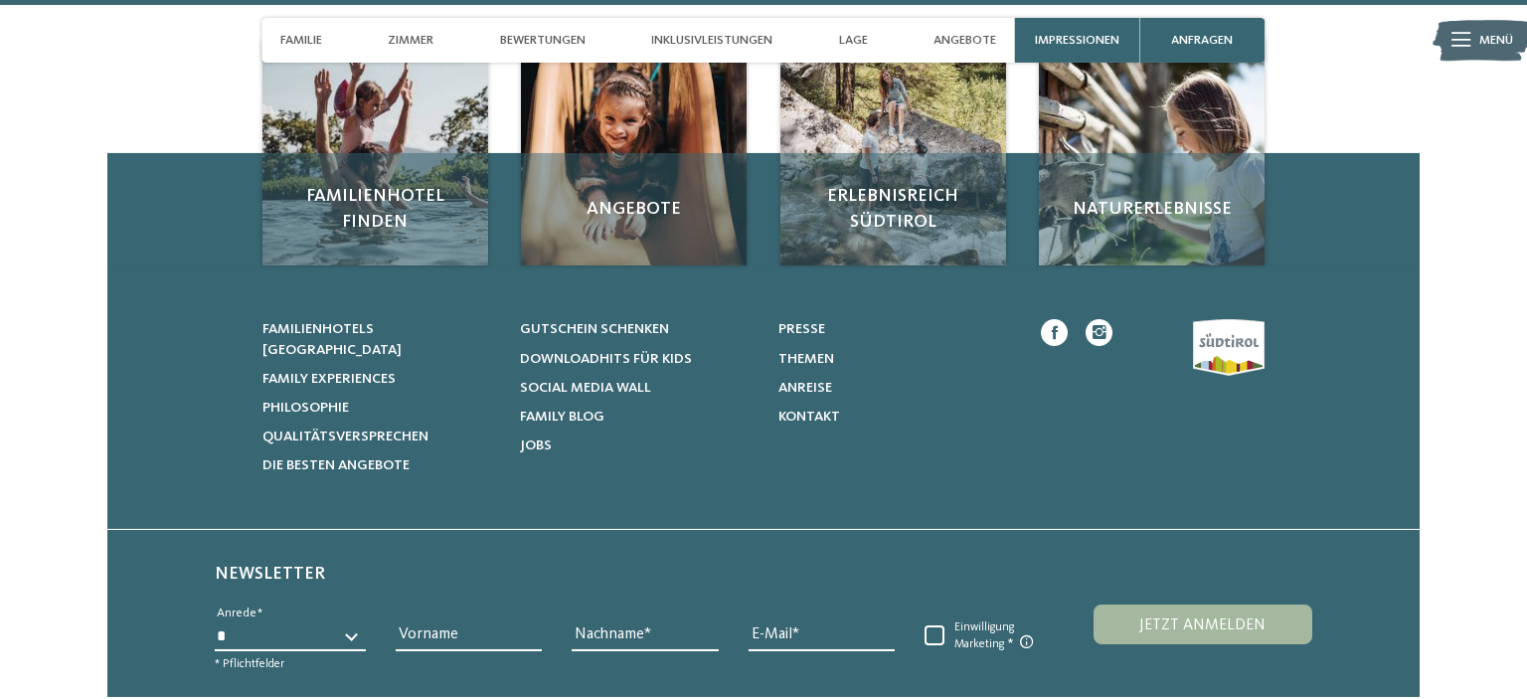
scroll to position [6519, 0]
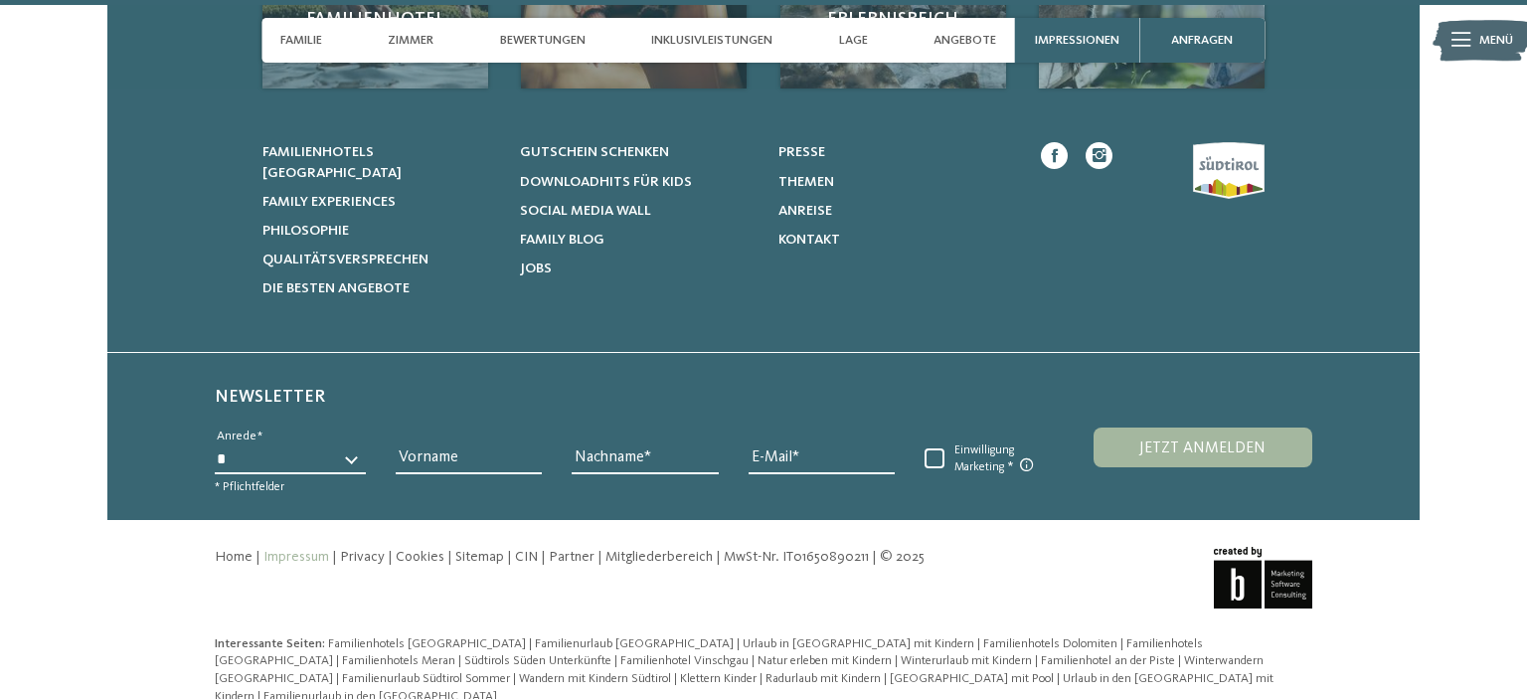
click at [309, 550] on link "Impressum" at bounding box center [296, 557] width 66 height 14
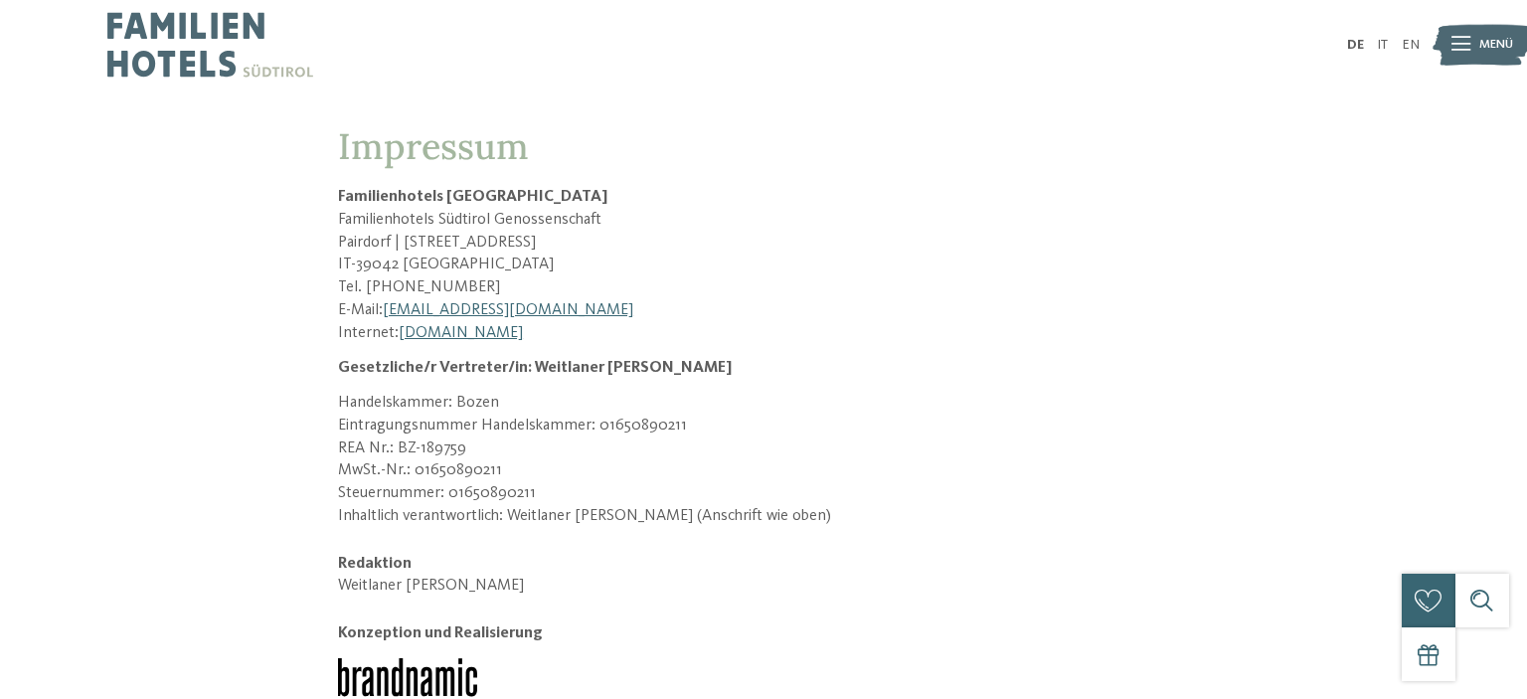
click at [459, 264] on p "IT-39042 Brixen" at bounding box center [763, 265] width 851 height 23
click at [1489, 54] on span "Menü" at bounding box center [1496, 45] width 34 height 18
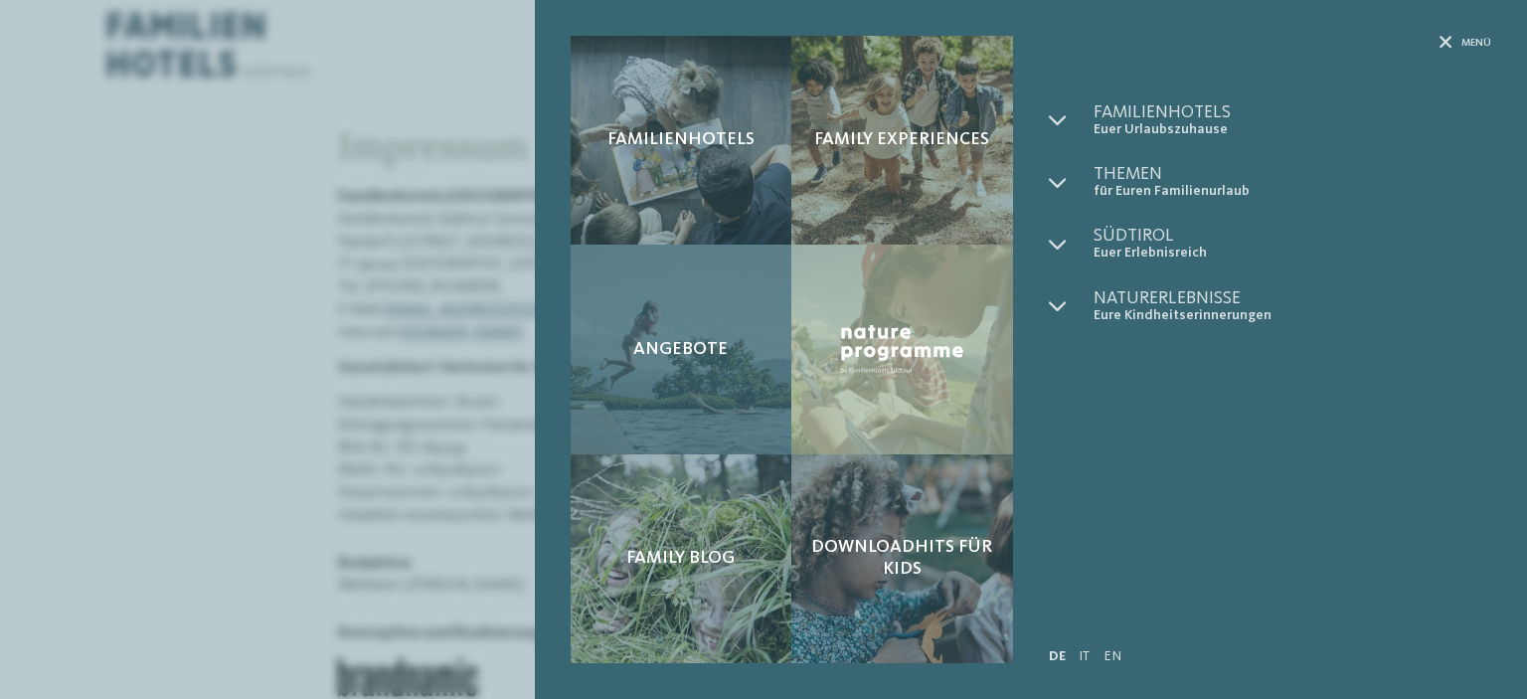
click at [715, 343] on span "Angebote" at bounding box center [680, 350] width 94 height 22
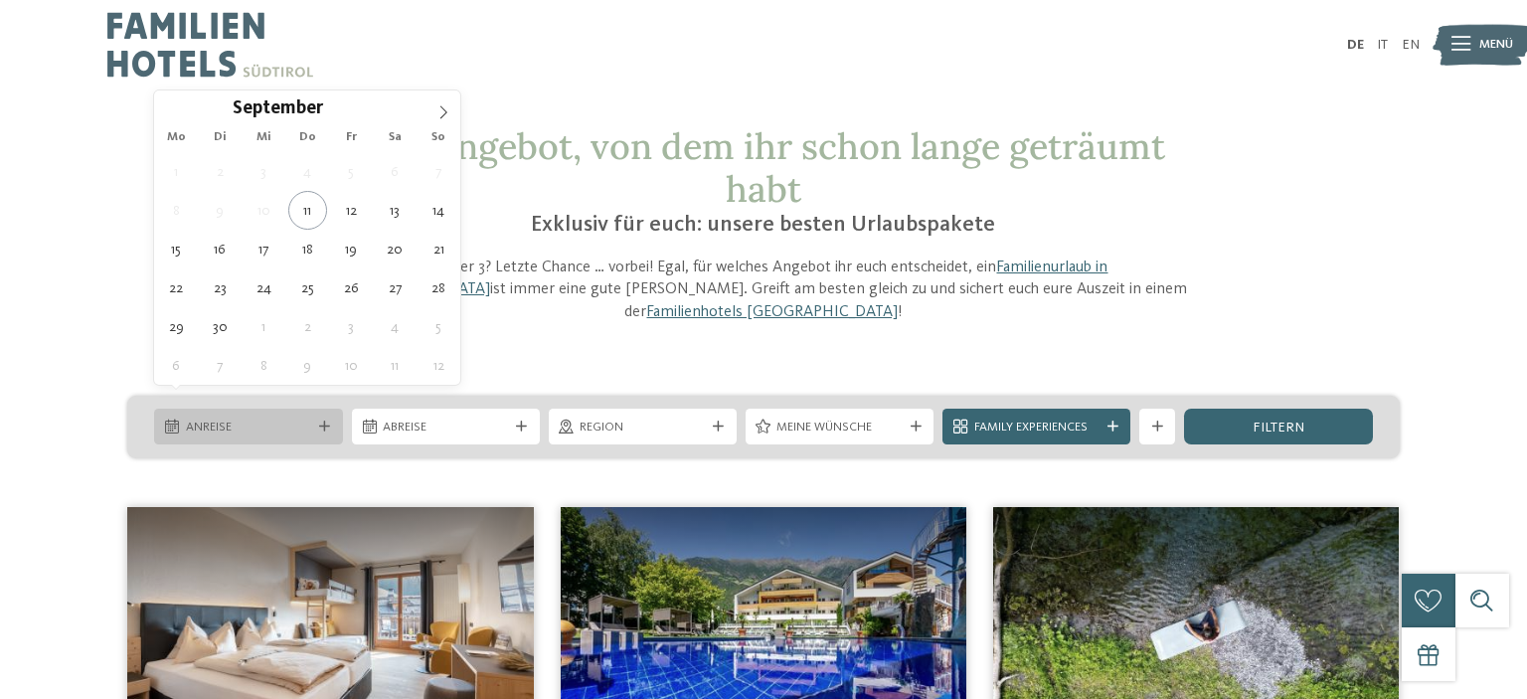
click at [260, 409] on div "Anreise" at bounding box center [248, 427] width 188 height 36
type div "[DATE]"
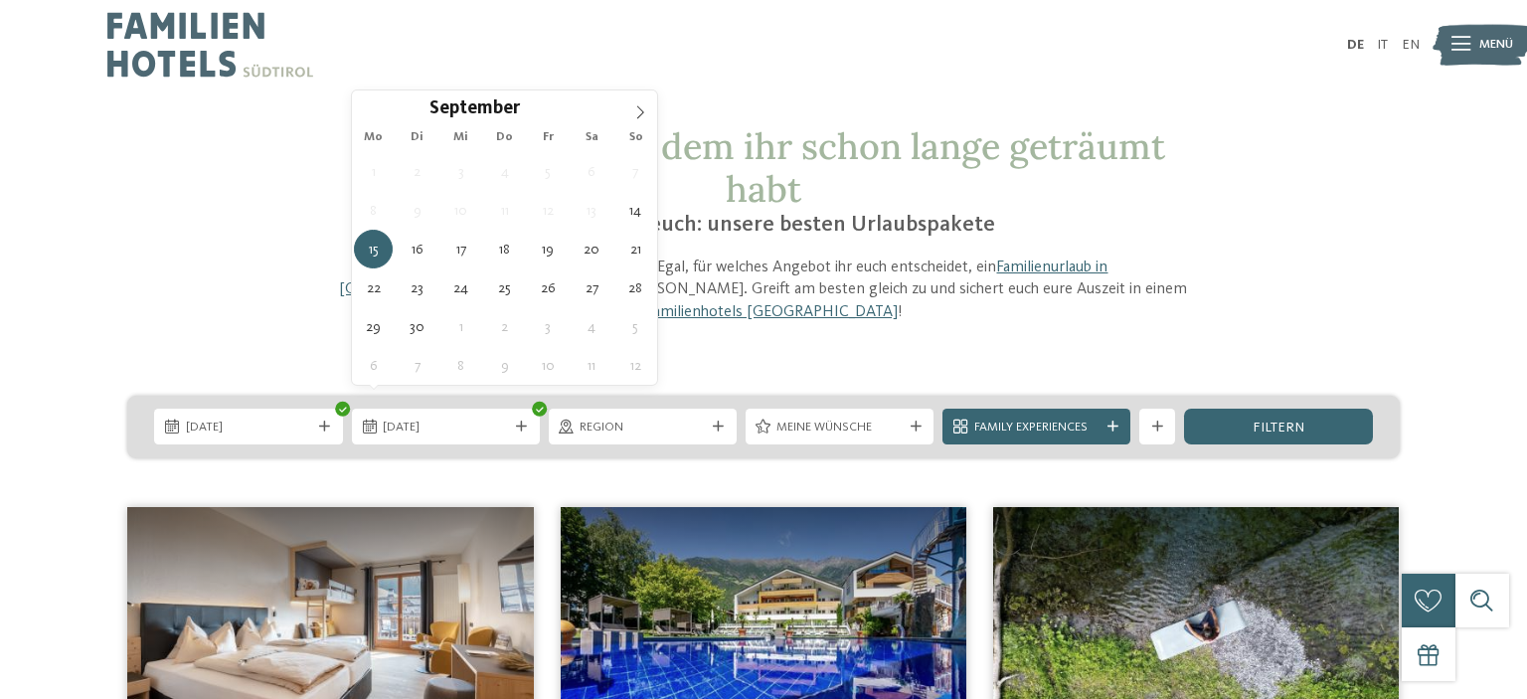
click at [435, 210] on div "1 2 3 4 5 6 7 8 9 10 11 12 13 14 15 16 17 18 19 20 21 22 23 24 25 26 27 28 29 3…" at bounding box center [505, 268] width 306 height 233
type div "[DATE]"
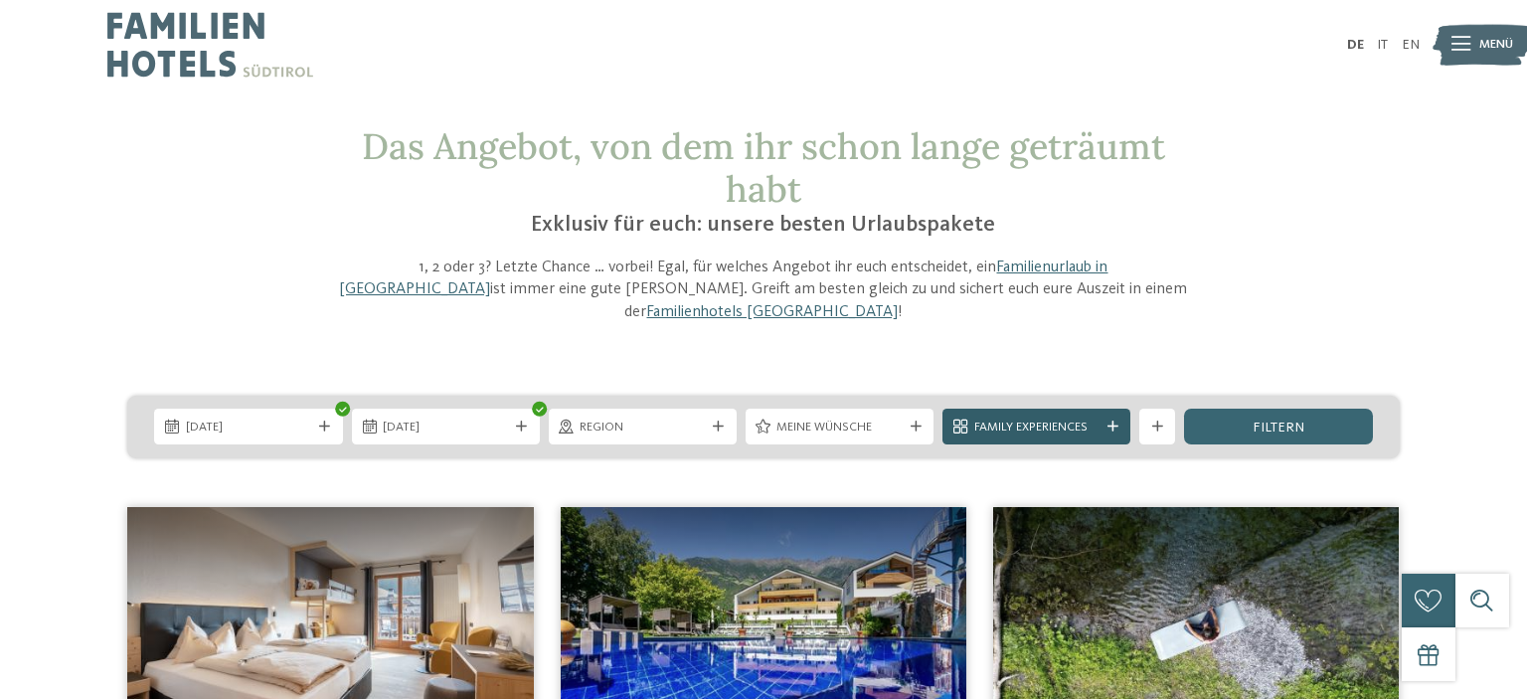
click at [1114, 422] on icon at bounding box center [1112, 427] width 11 height 11
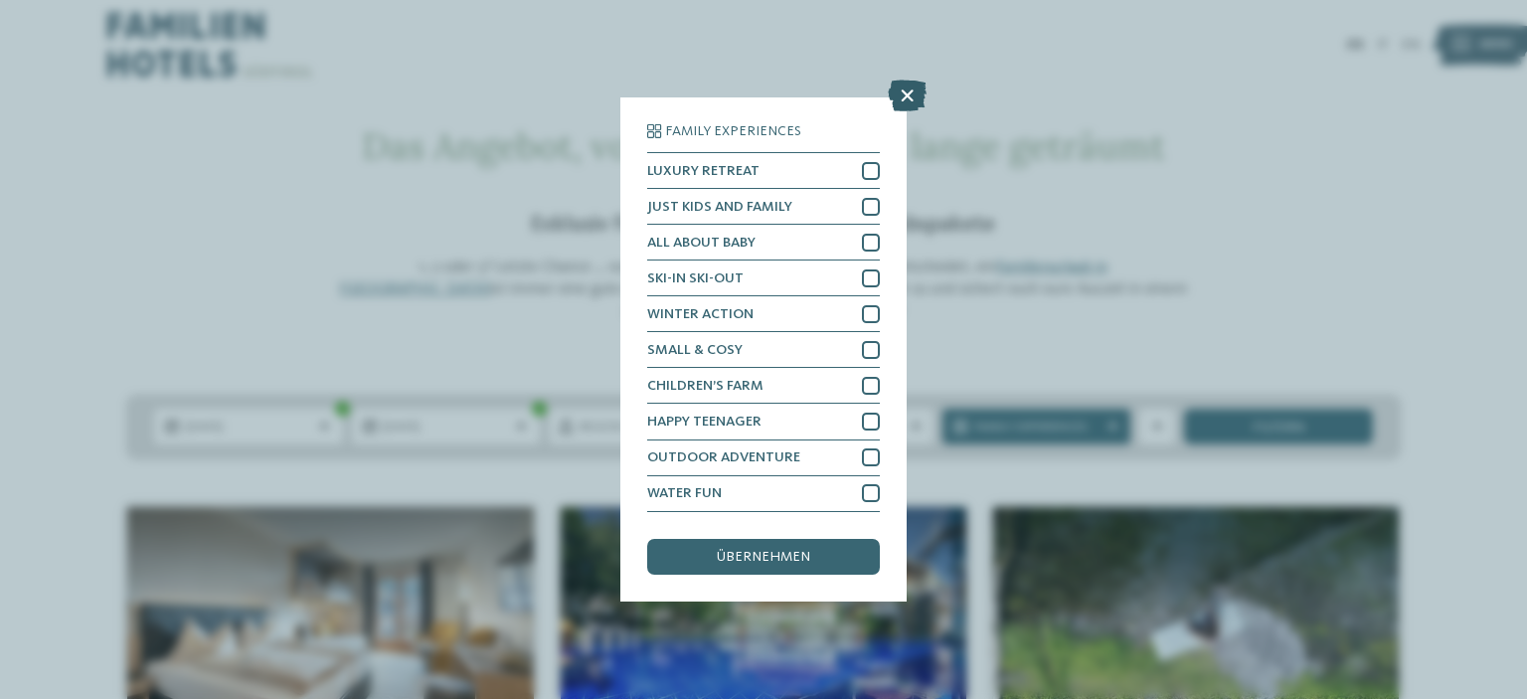
click at [909, 84] on icon at bounding box center [907, 97] width 39 height 32
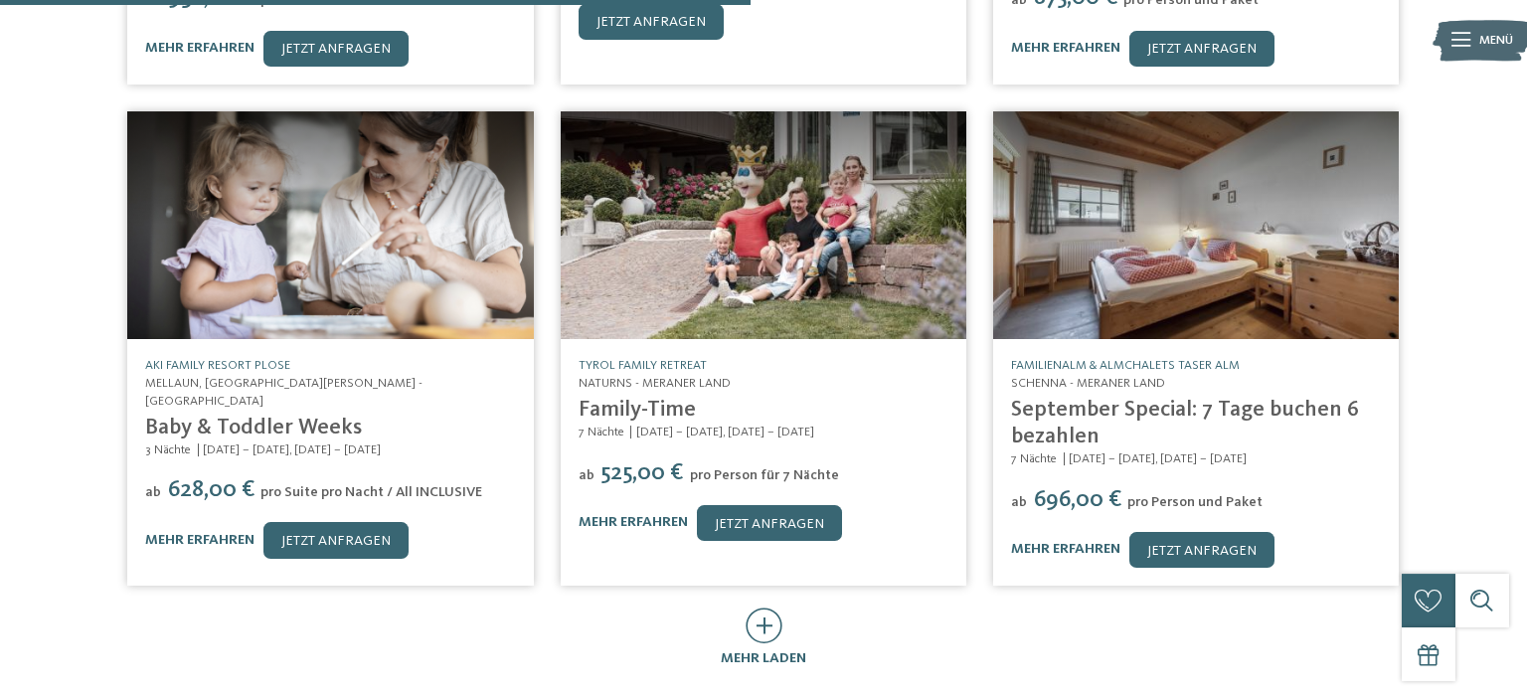
scroll to position [895, 0]
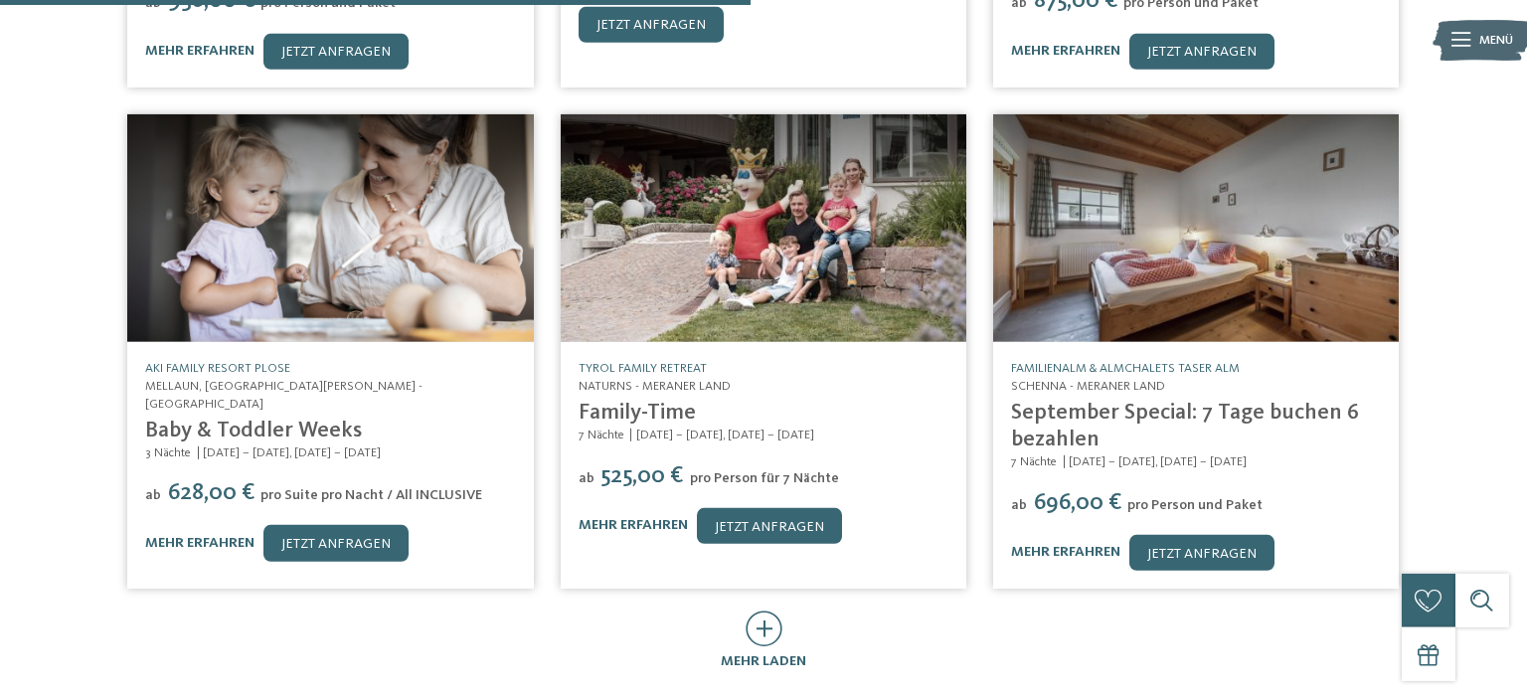
click at [710, 254] on img at bounding box center [764, 228] width 406 height 229
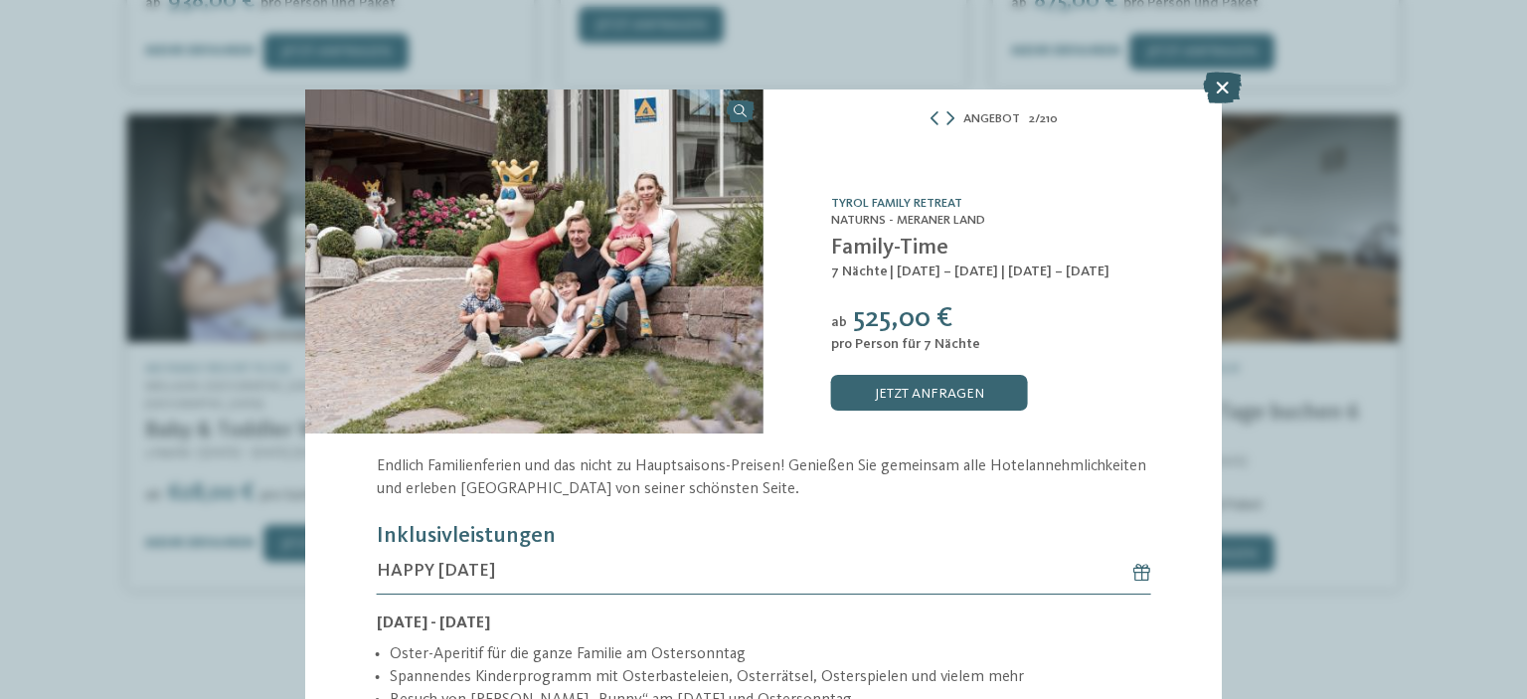
click at [1222, 81] on icon at bounding box center [1222, 88] width 39 height 32
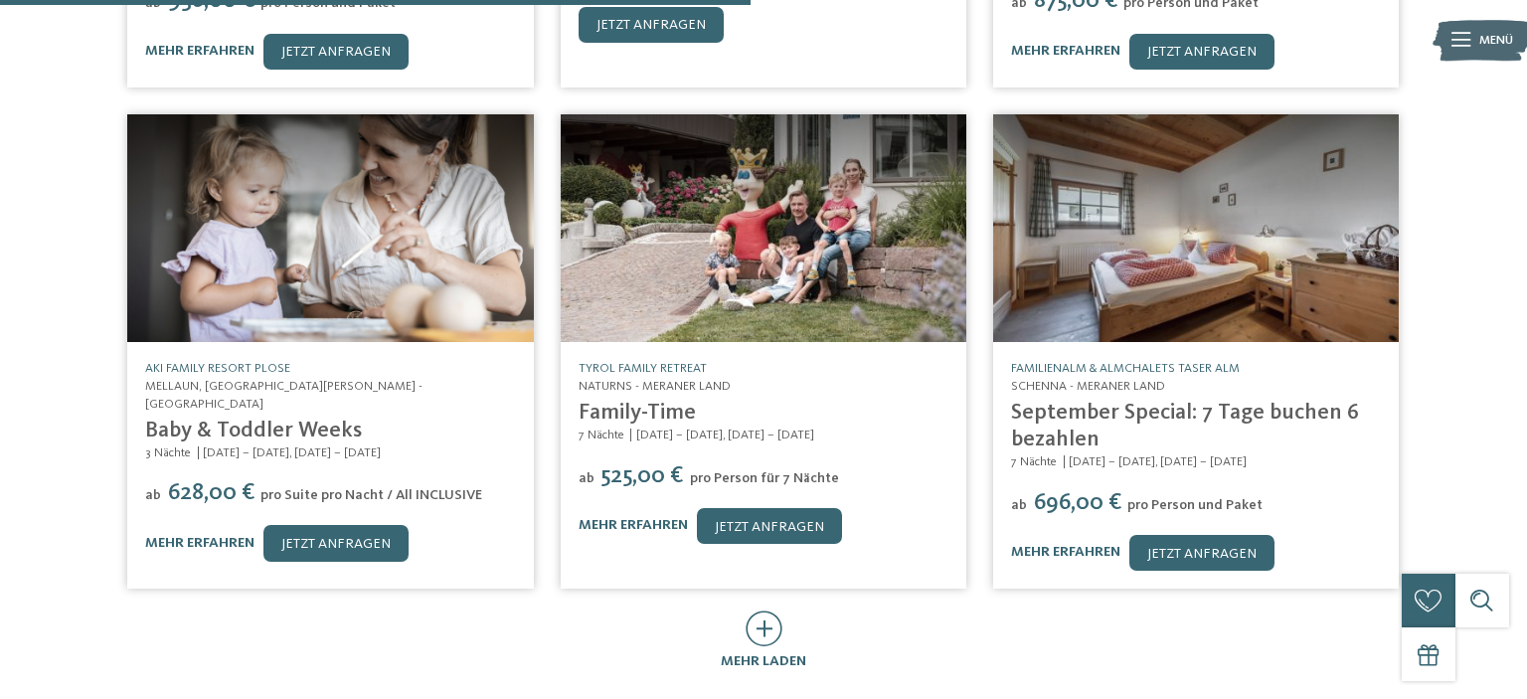
click at [1218, 114] on img at bounding box center [1196, 228] width 406 height 229
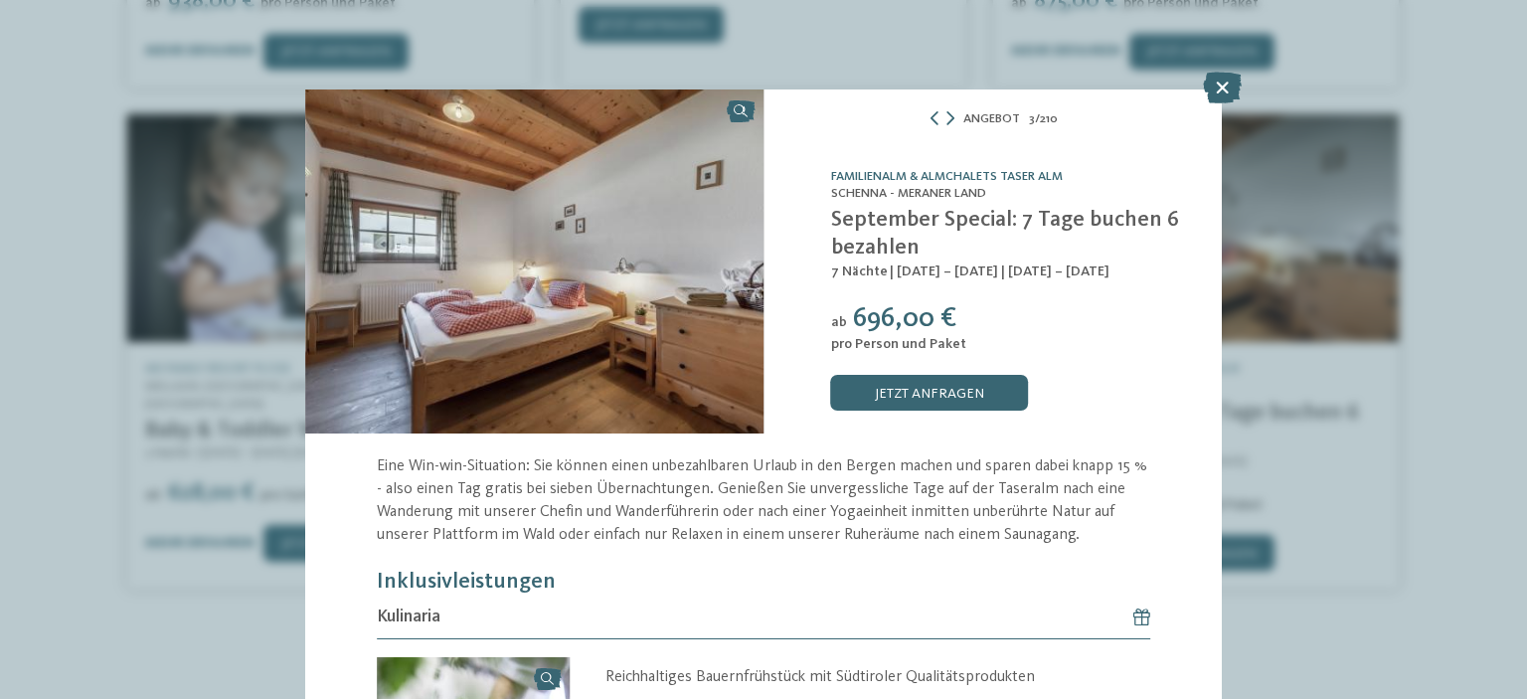
drag, startPoint x: 1182, startPoint y: 281, endPoint x: 1177, endPoint y: 171, distance: 110.5
click at [1177, 171] on div "Familienalm & Almchalets Taser Alm Schenna - Meraner Land September Special: 7 …" at bounding box center [993, 261] width 458 height 344
click at [1222, 85] on icon at bounding box center [1222, 88] width 39 height 32
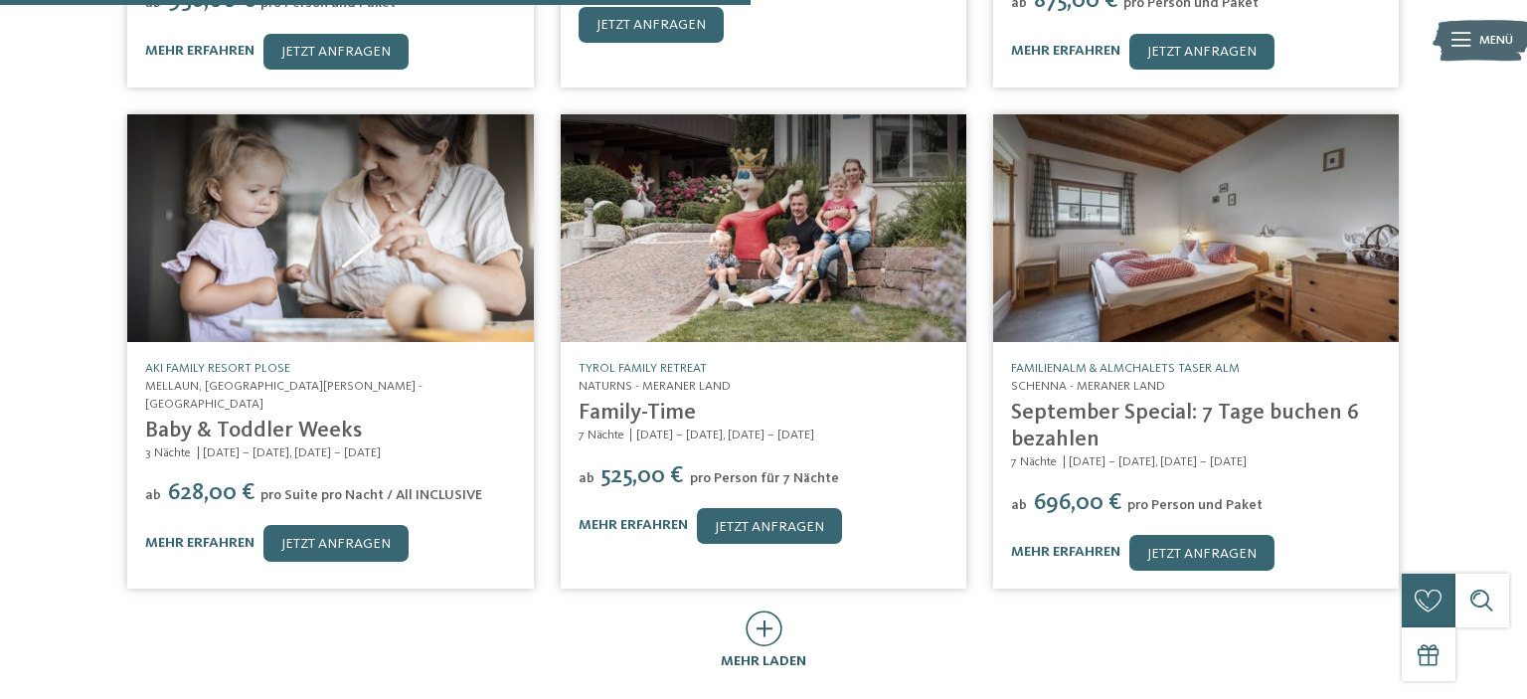
click at [758, 610] on icon at bounding box center [764, 628] width 37 height 36
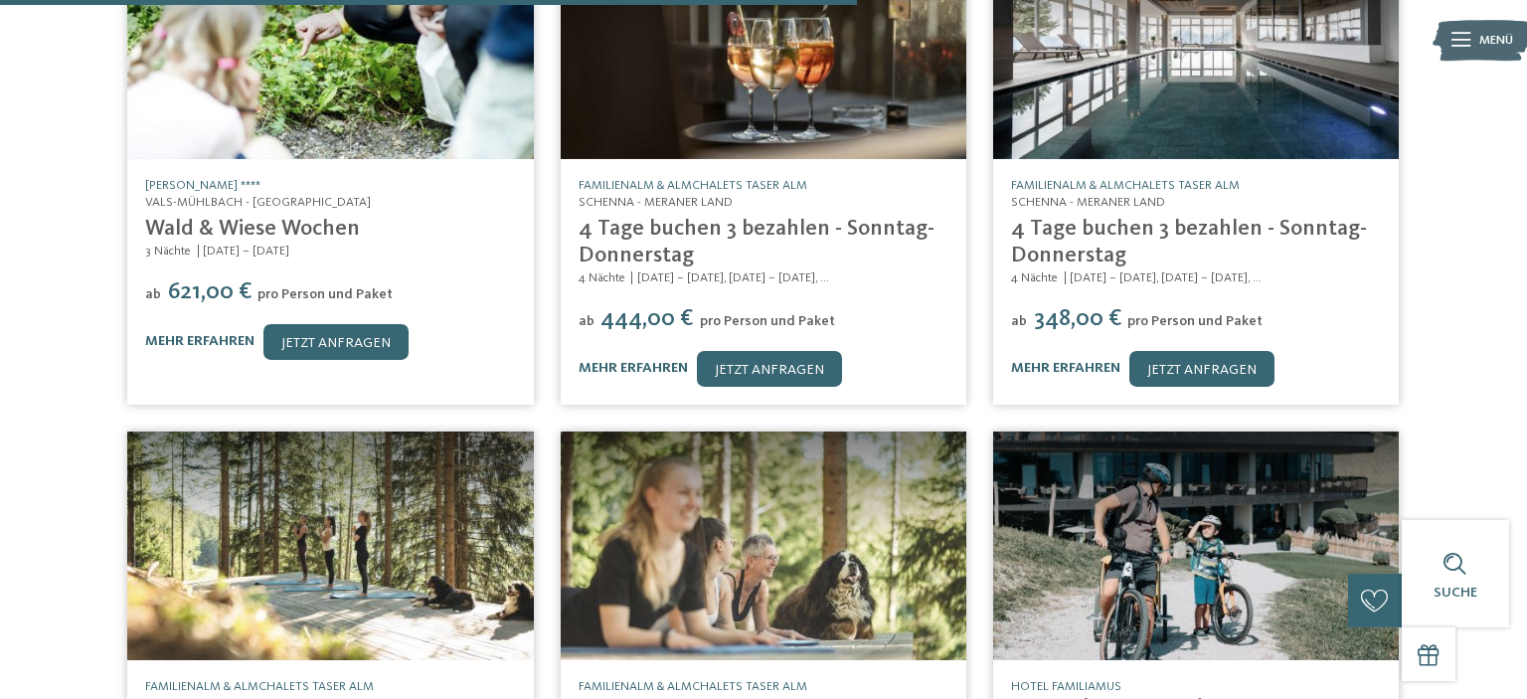
scroll to position [1568, 0]
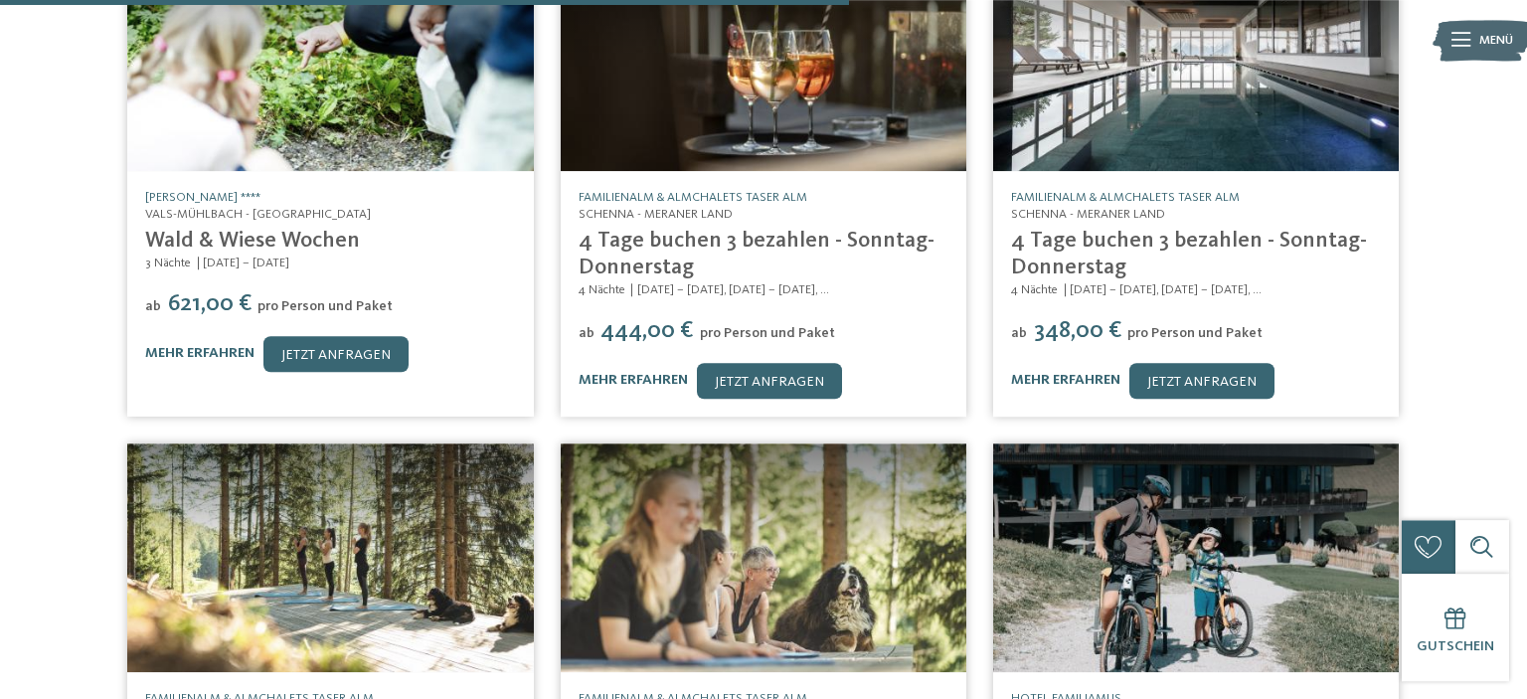
click at [1215, 230] on link "4 Tage buchen 3 bezahlen - Sonntag-Donnerstag" at bounding box center [1189, 254] width 356 height 49
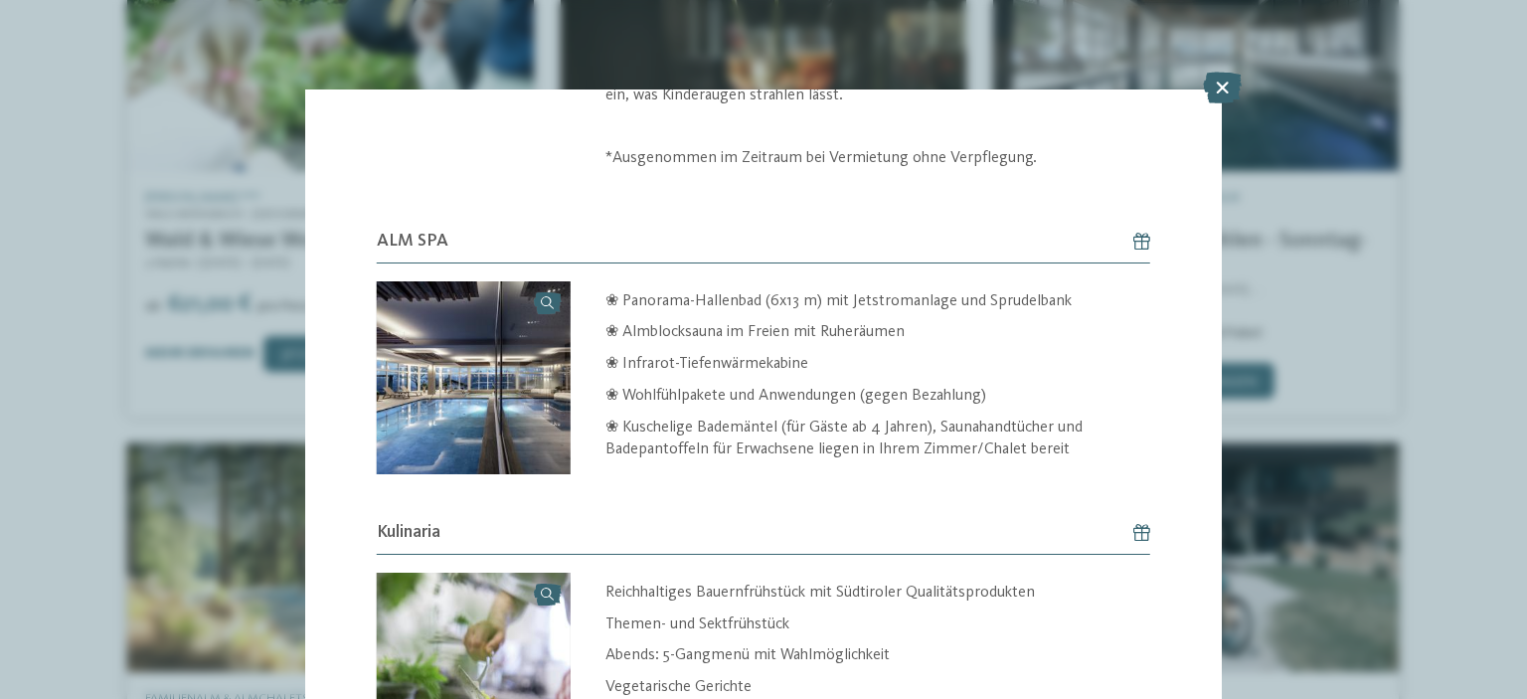
scroll to position [804, 0]
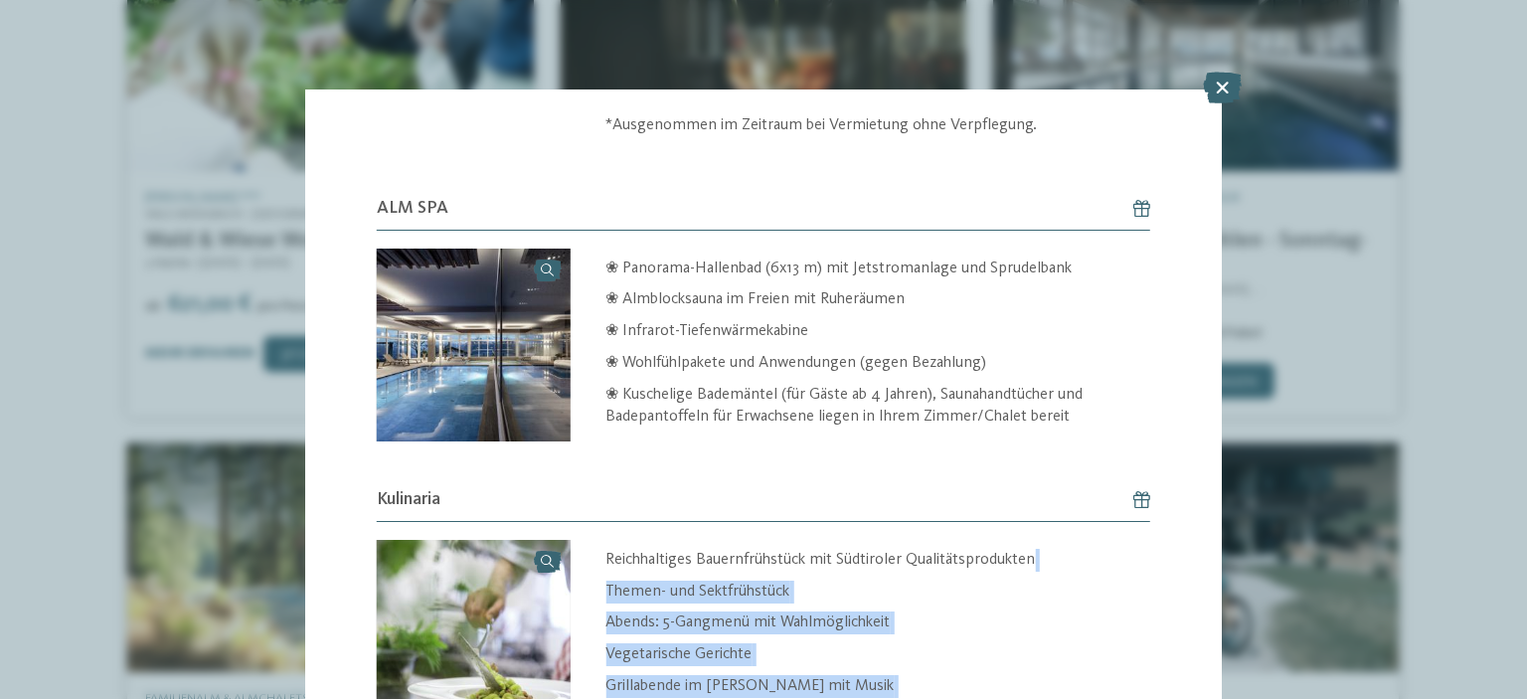
drag, startPoint x: 1223, startPoint y: 418, endPoint x: 1199, endPoint y: 546, distance: 130.4
click at [1199, 546] on div "Angebot 9 / 210 slide 9 of 210 ab" at bounding box center [763, 349] width 1527 height 699
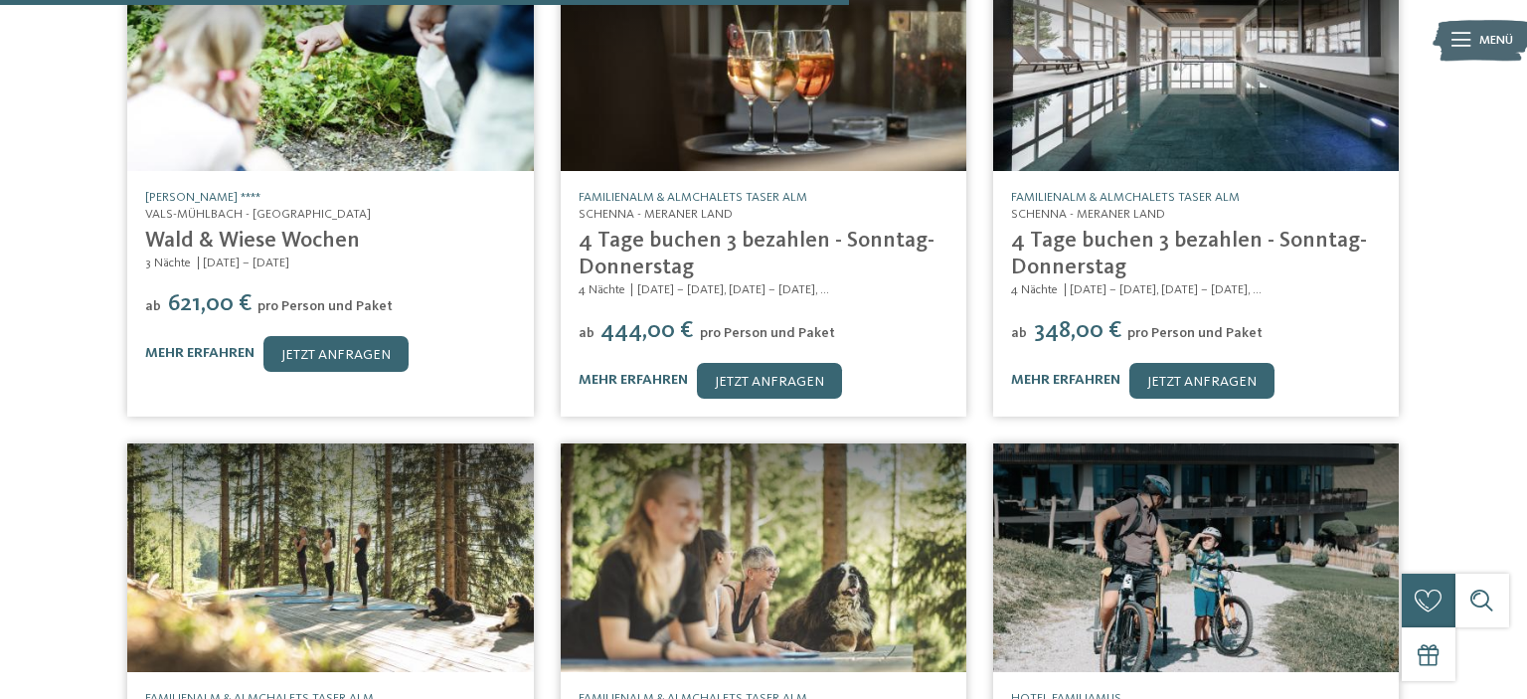
click at [1139, 189] on h5 "Familienalm & Almchalets Taser Alm" at bounding box center [1196, 198] width 370 height 18
click at [1143, 189] on h5 "Familienalm & Almchalets Taser Alm" at bounding box center [1196, 198] width 370 height 18
click at [1072, 373] on link "mehr erfahren" at bounding box center [1065, 380] width 109 height 14
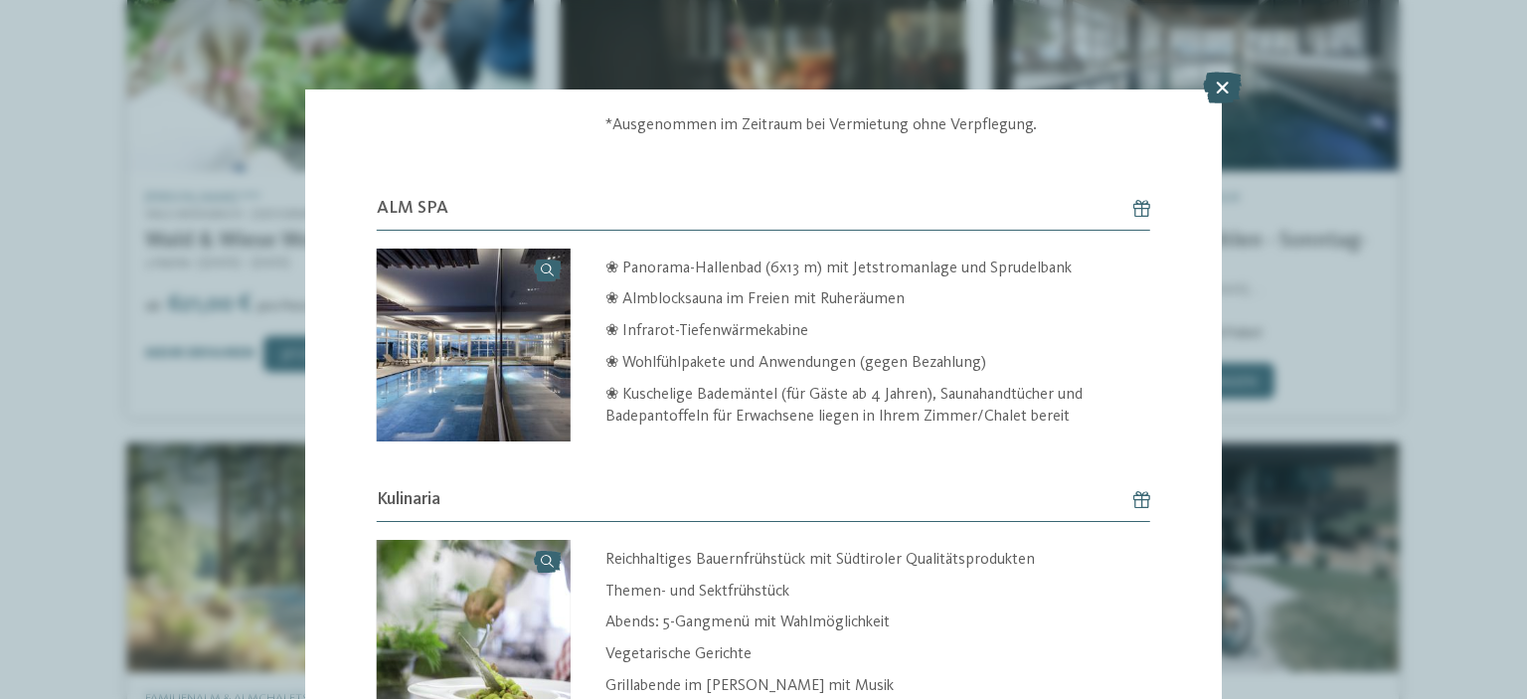
click at [1218, 90] on icon at bounding box center [1222, 88] width 39 height 32
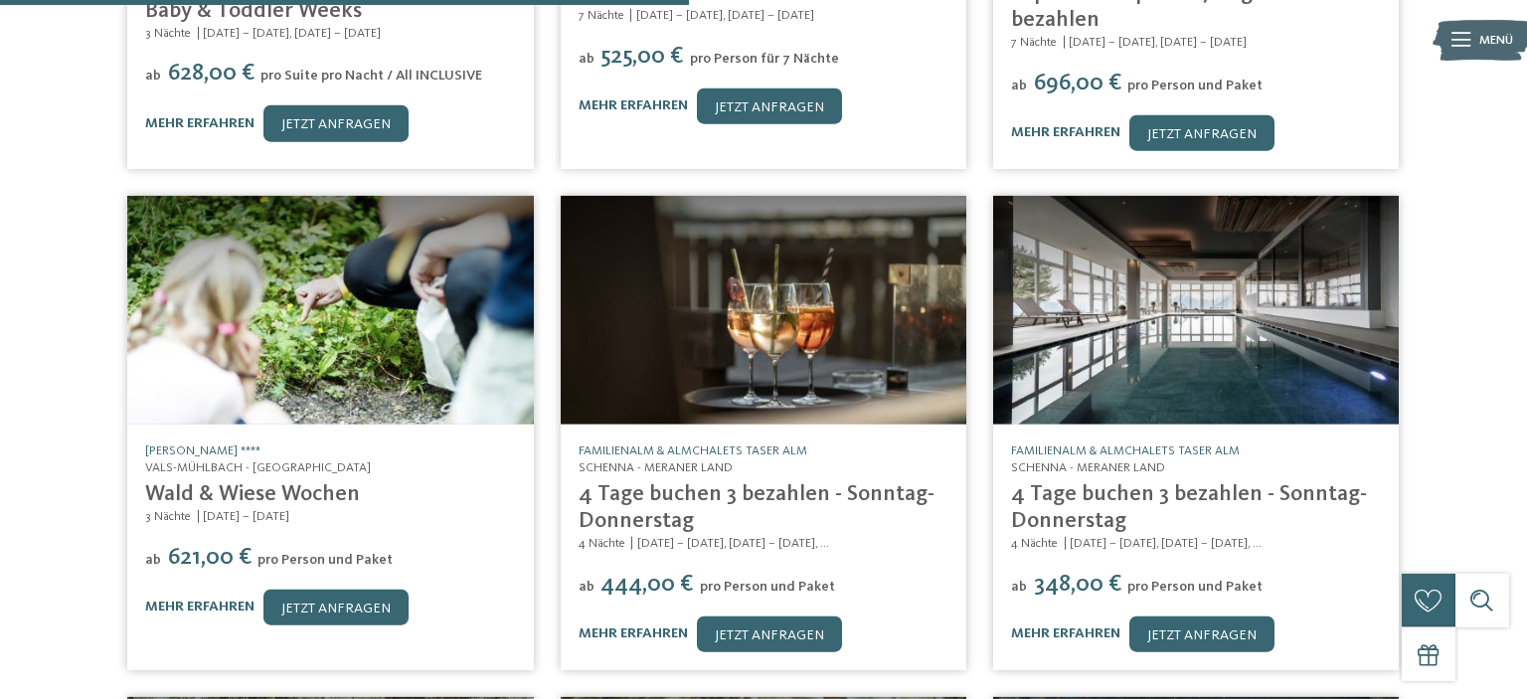
scroll to position [1335, 0]
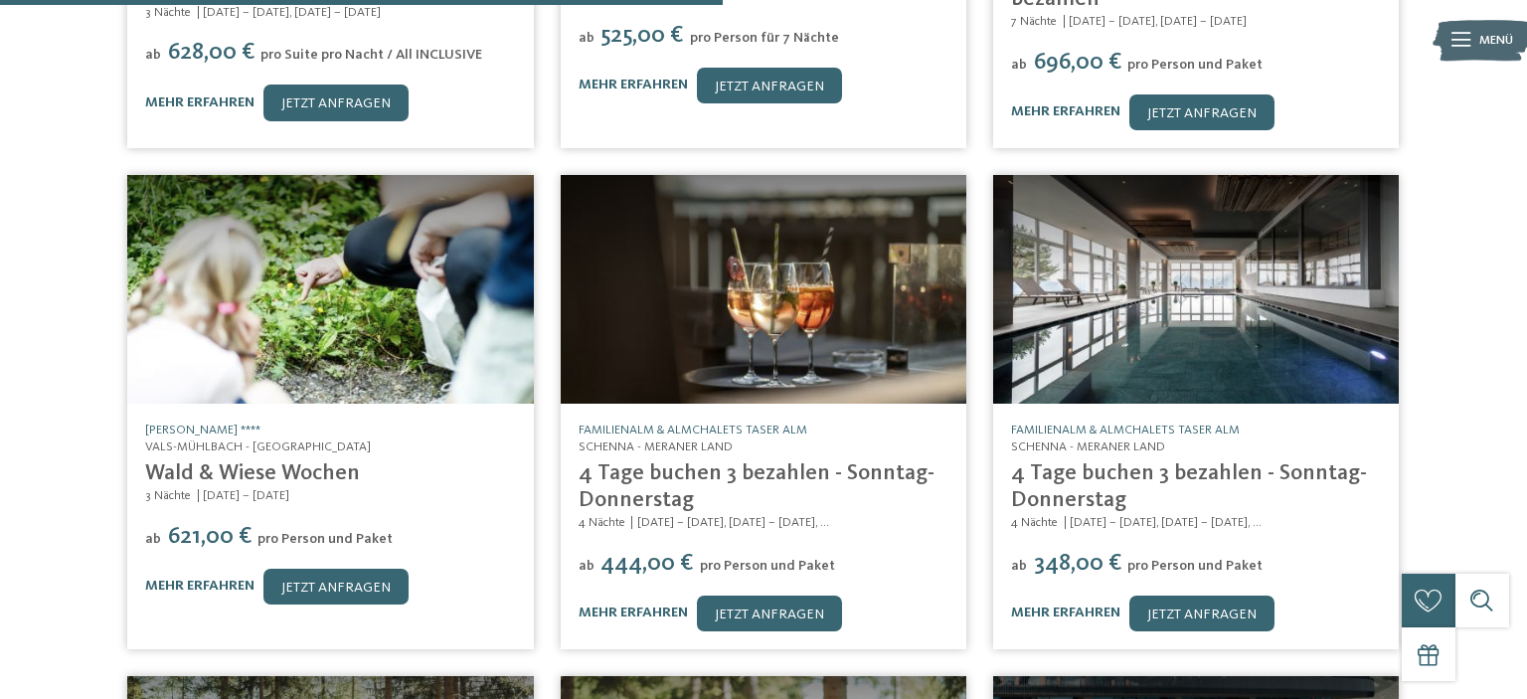
drag, startPoint x: 1513, startPoint y: 321, endPoint x: 1500, endPoint y: 404, distance: 83.5
click at [1500, 404] on div "Das Angebot, von dem ihr schon lange geträumt habt Exklusiv für euch: unsere be…" at bounding box center [763, 11] width 1527 height 2443
click at [591, 605] on link "mehr erfahren" at bounding box center [633, 612] width 109 height 14
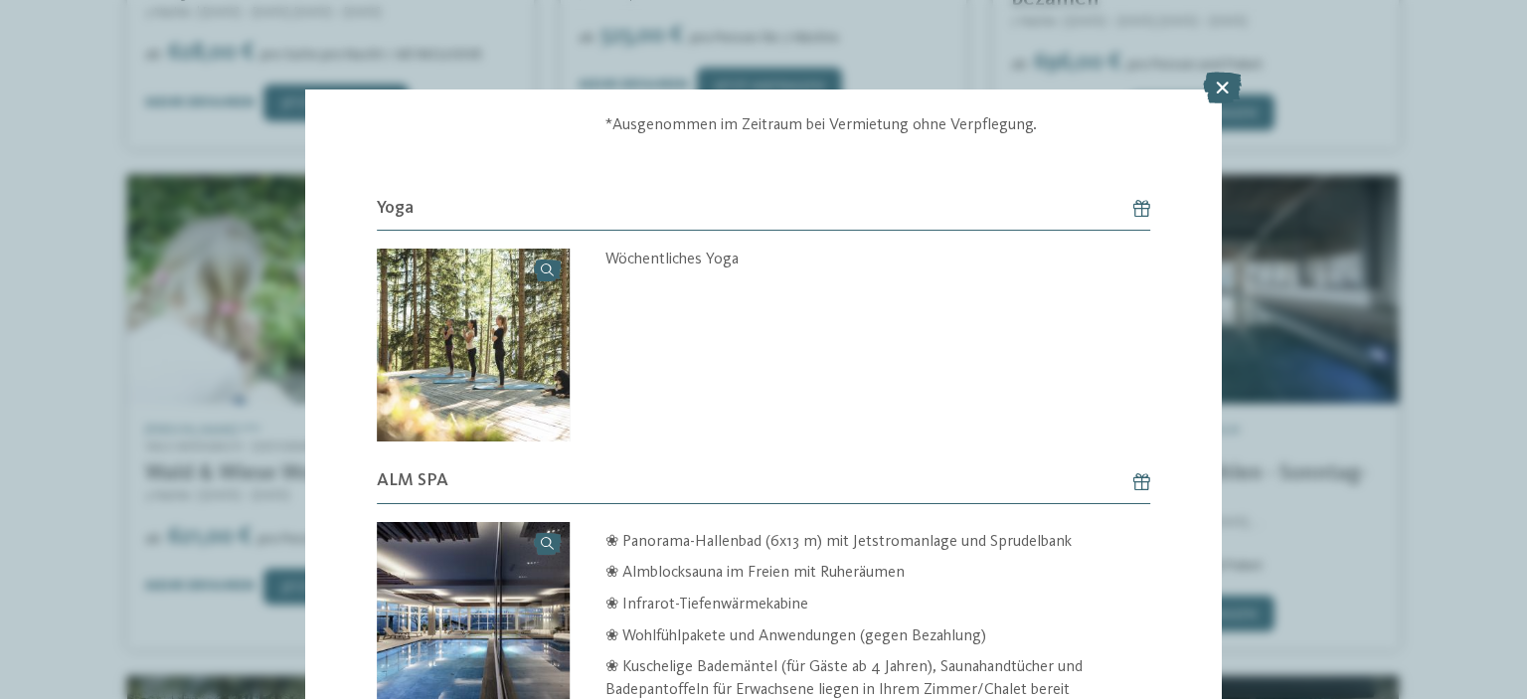
scroll to position [988, 0]
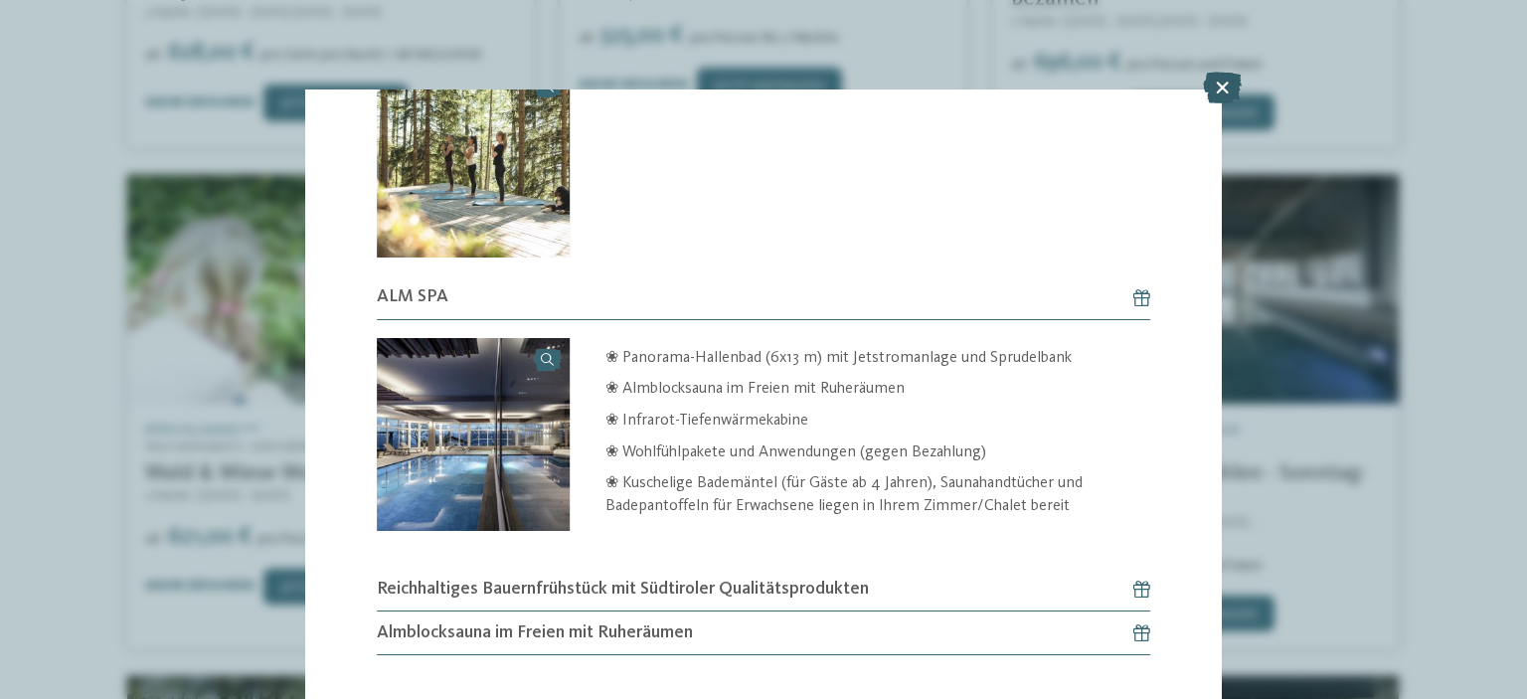
click at [1219, 88] on icon at bounding box center [1222, 88] width 39 height 32
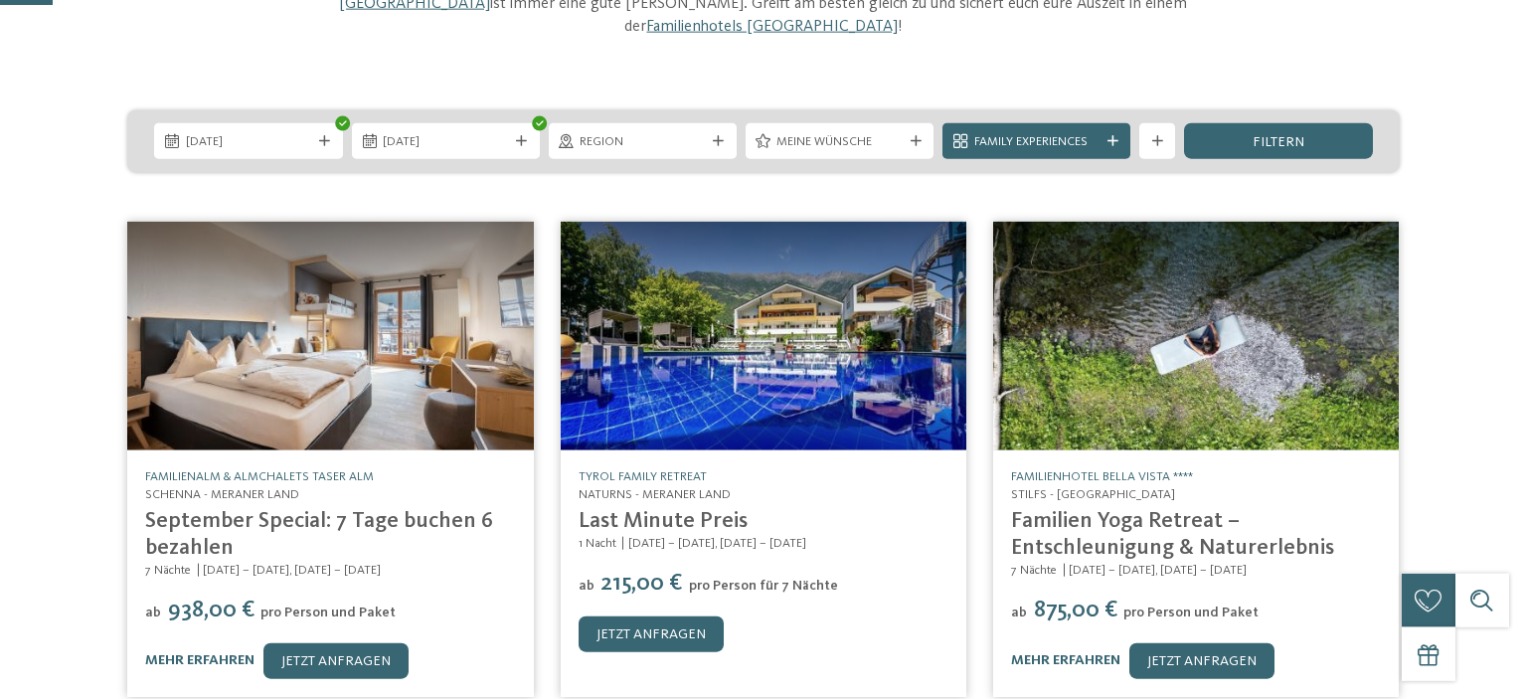
scroll to position [302, 0]
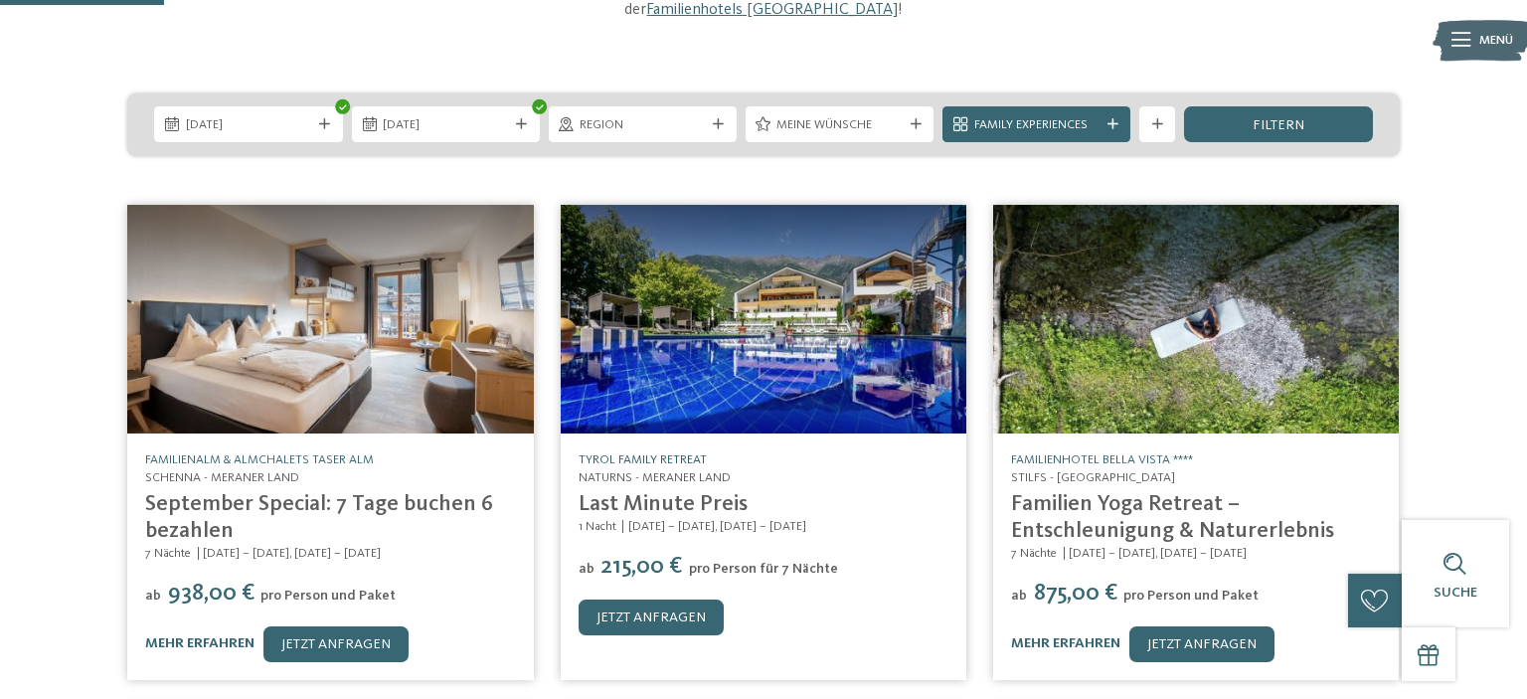
click at [693, 453] on link "TYROL family retreat" at bounding box center [643, 459] width 128 height 13
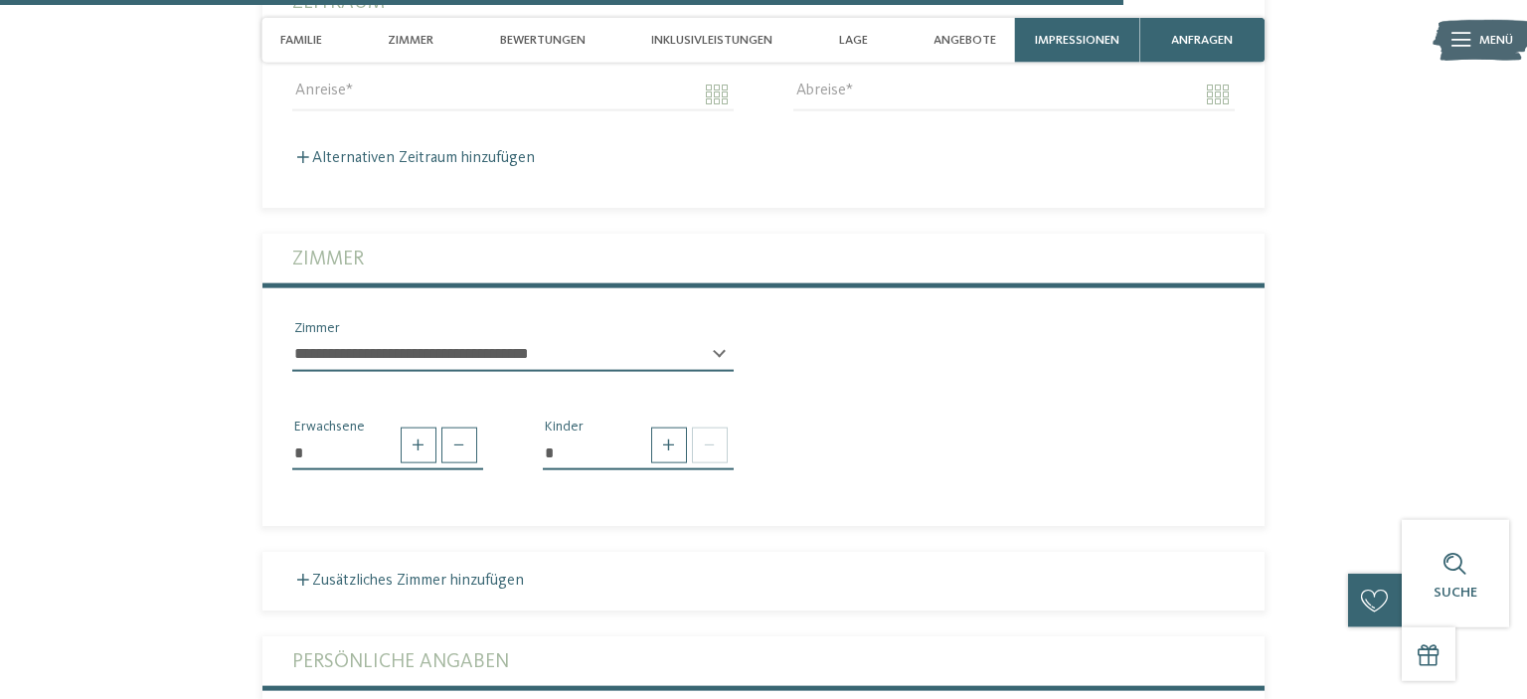
scroll to position [4697, 0]
